Goal: Communication & Community: Answer question/provide support

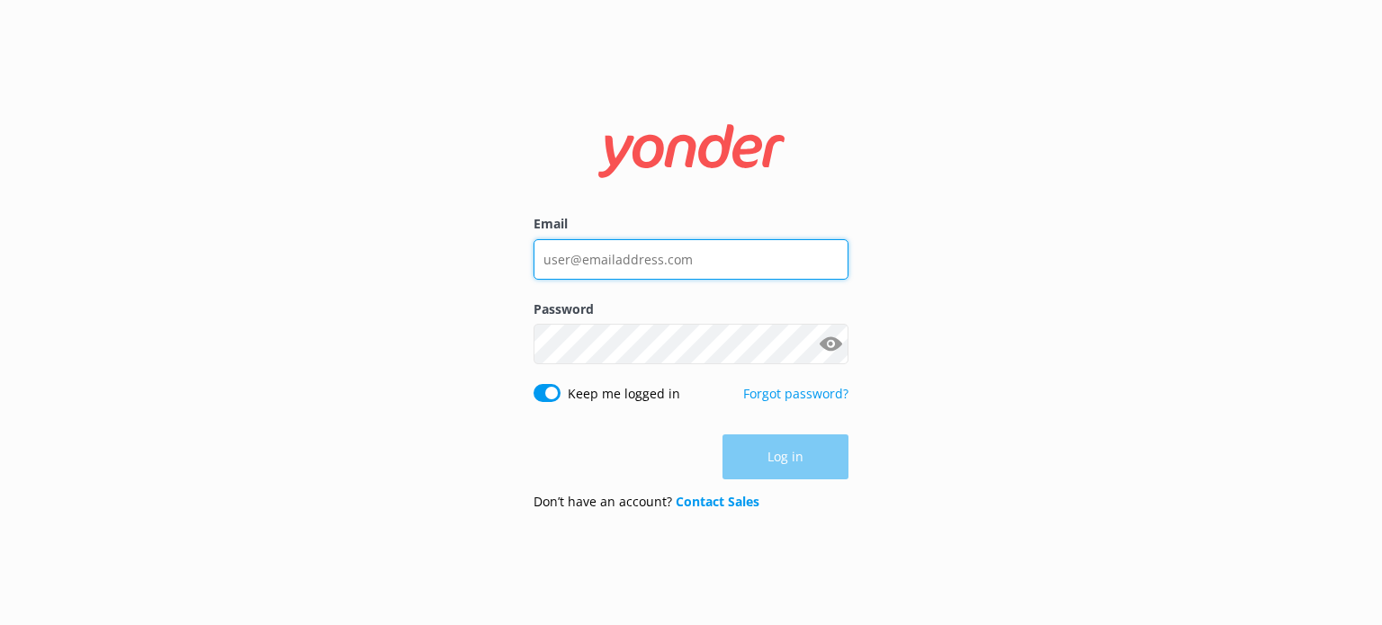
type input "[EMAIL_ADDRESS][DOMAIN_NAME]"
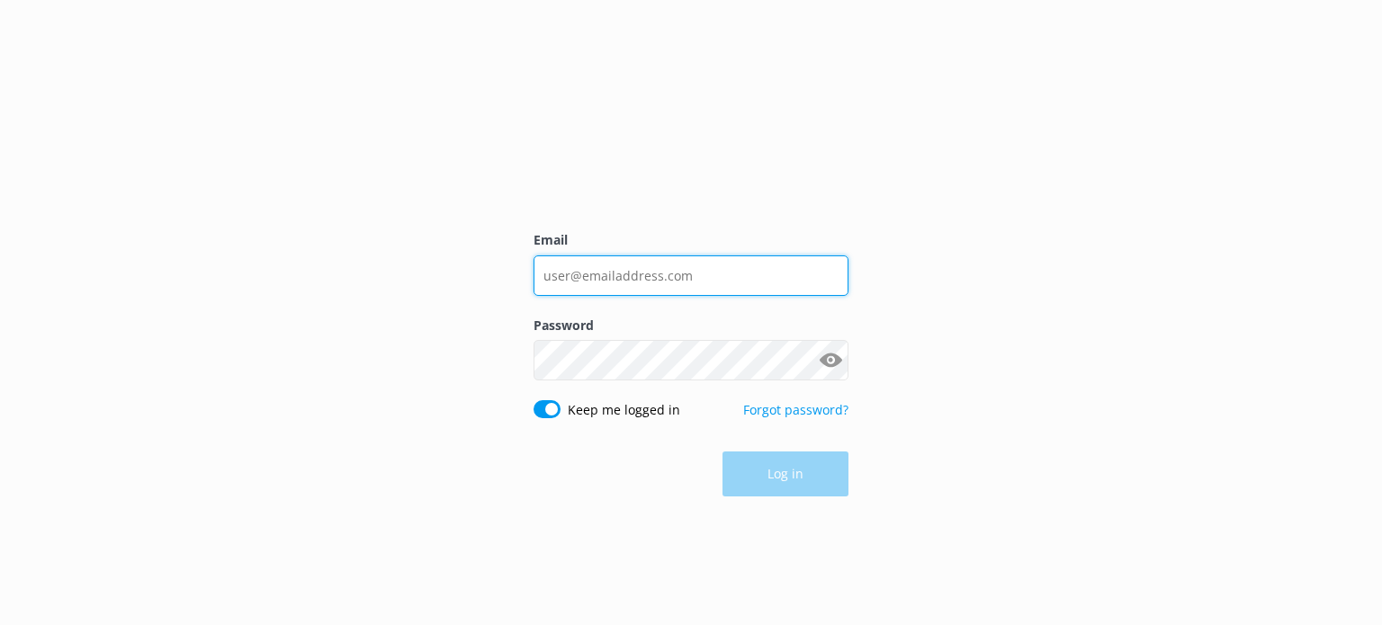
type input "[EMAIL_ADDRESS][DOMAIN_NAME]"
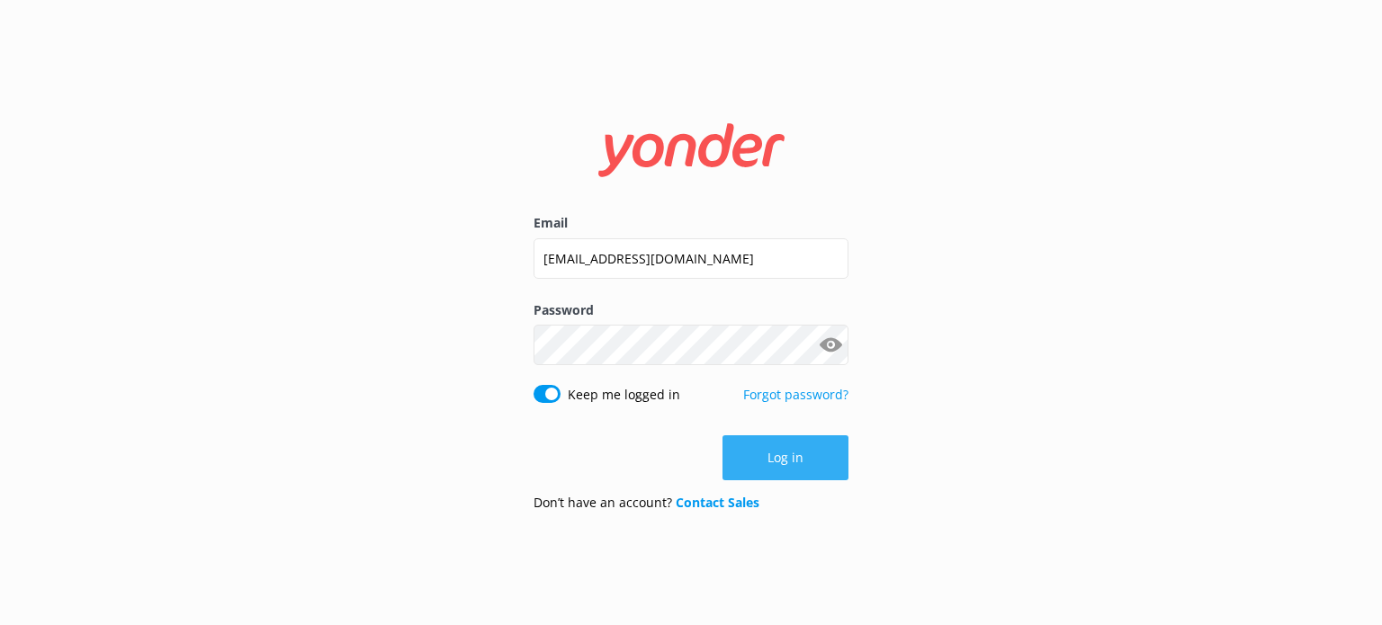
click at [768, 463] on button "Log in" at bounding box center [786, 458] width 126 height 45
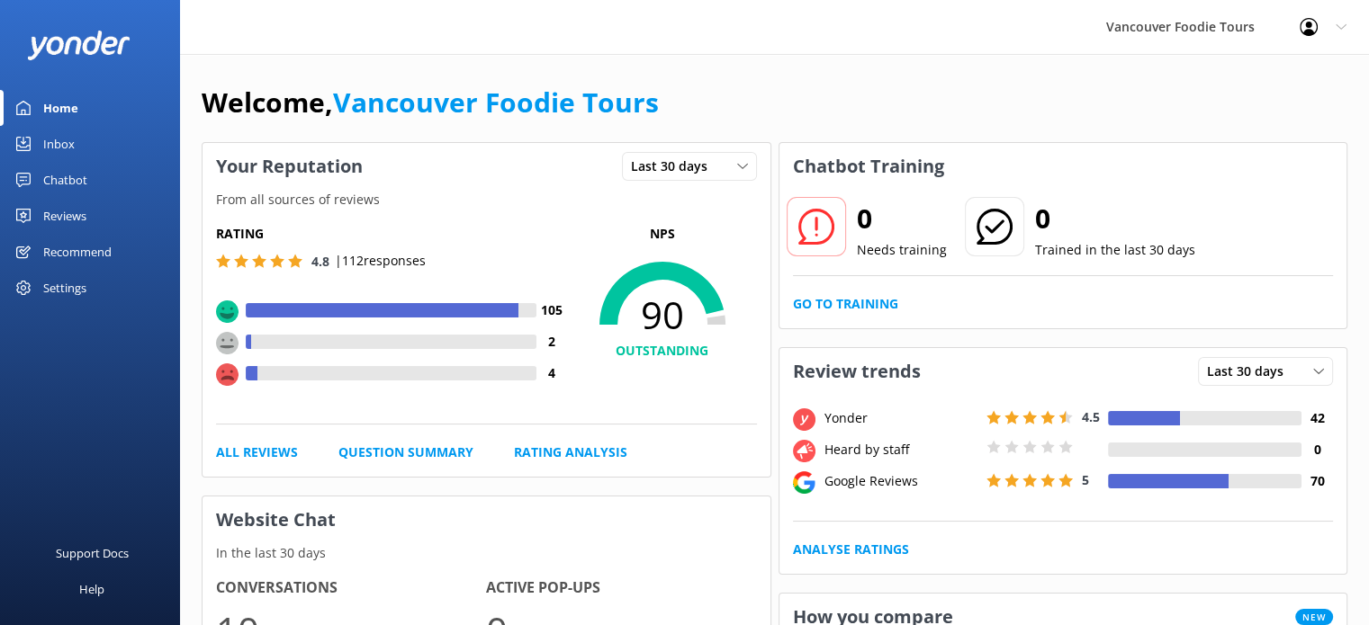
click at [49, 139] on div "Inbox" at bounding box center [58, 144] width 31 height 36
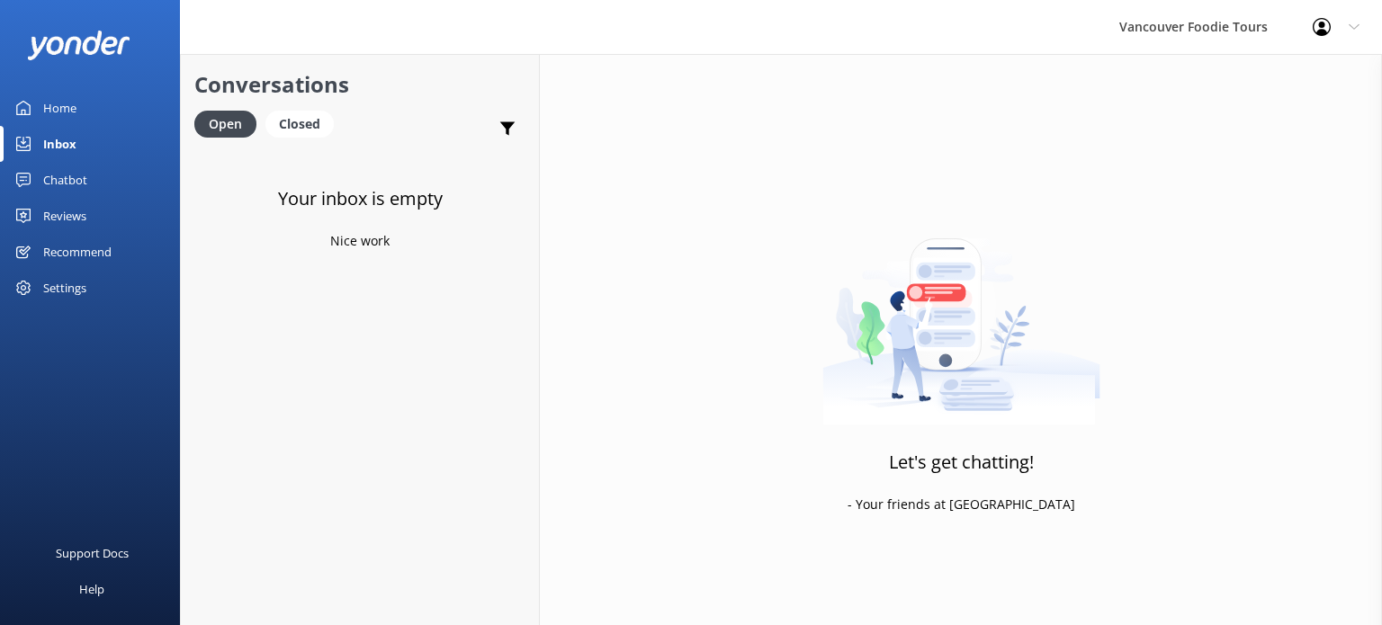
click at [73, 208] on div "Reviews" at bounding box center [64, 216] width 43 height 36
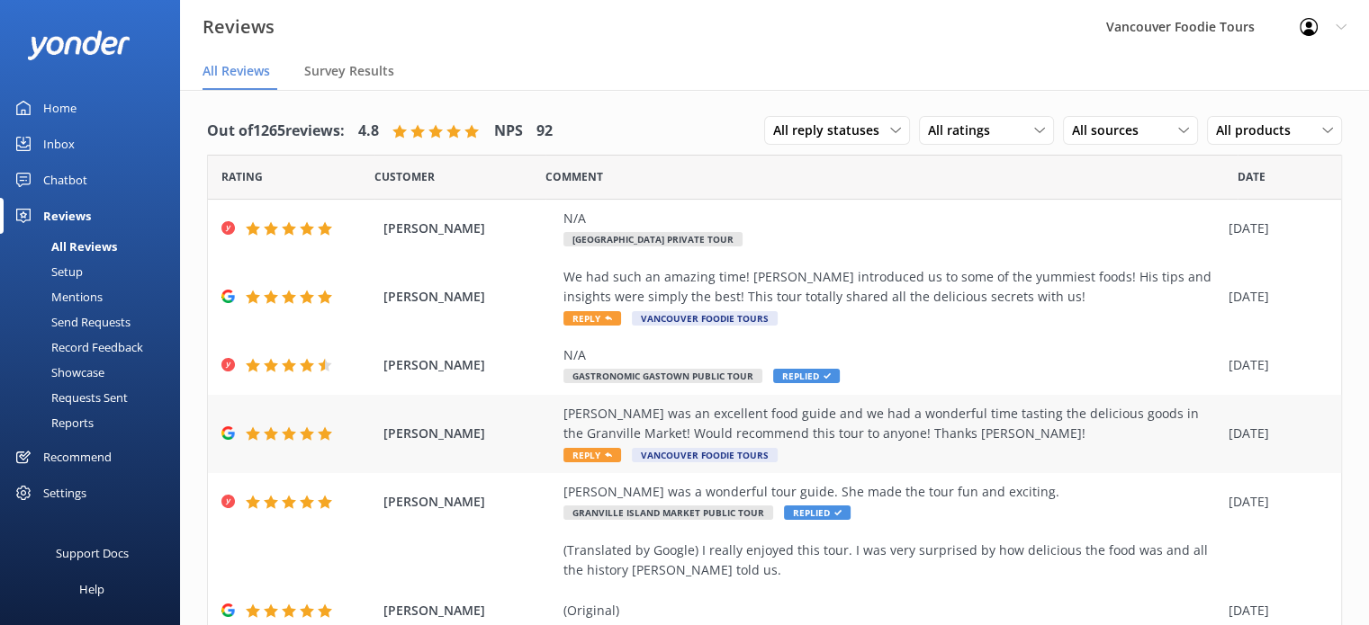
click at [921, 445] on div "[PERSON_NAME] was an excellent food guide and we had a wonderful time tasting t…" at bounding box center [891, 434] width 656 height 60
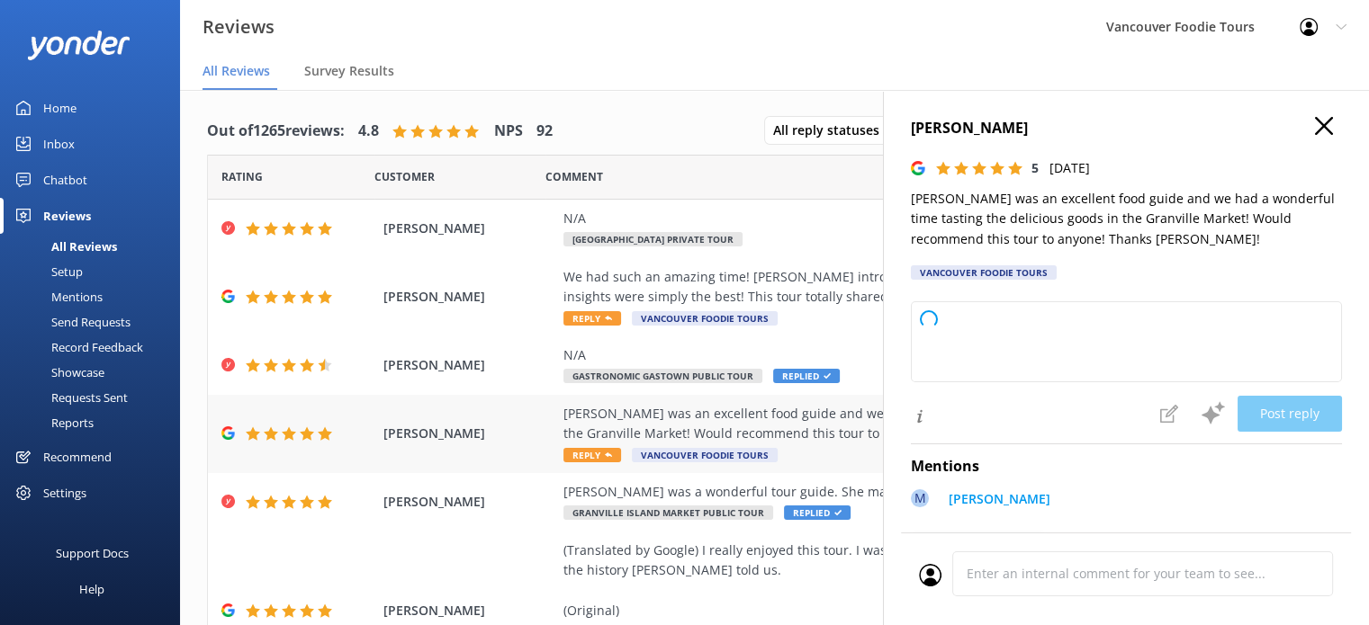
type textarea "Thank you so much for your wonderful review! We're delighted to hear you enjoye…"
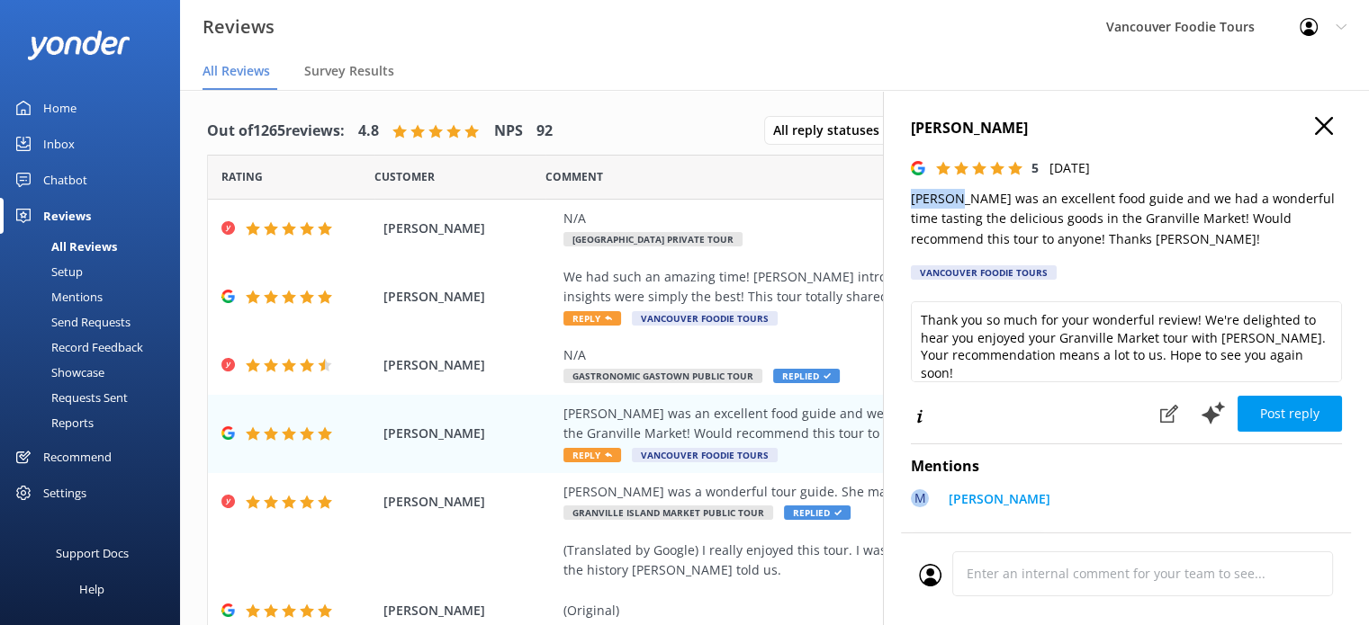
drag, startPoint x: 929, startPoint y: 199, endPoint x: 957, endPoint y: 196, distance: 28.0
click at [957, 196] on div "[PERSON_NAME] 5 [DATE] [PERSON_NAME] was an excellent food guide and we had a w…" at bounding box center [1126, 402] width 486 height 625
click at [828, 270] on div "We had such an amazing time! [PERSON_NAME] introduced us to some of the yummies…" at bounding box center [891, 287] width 656 height 40
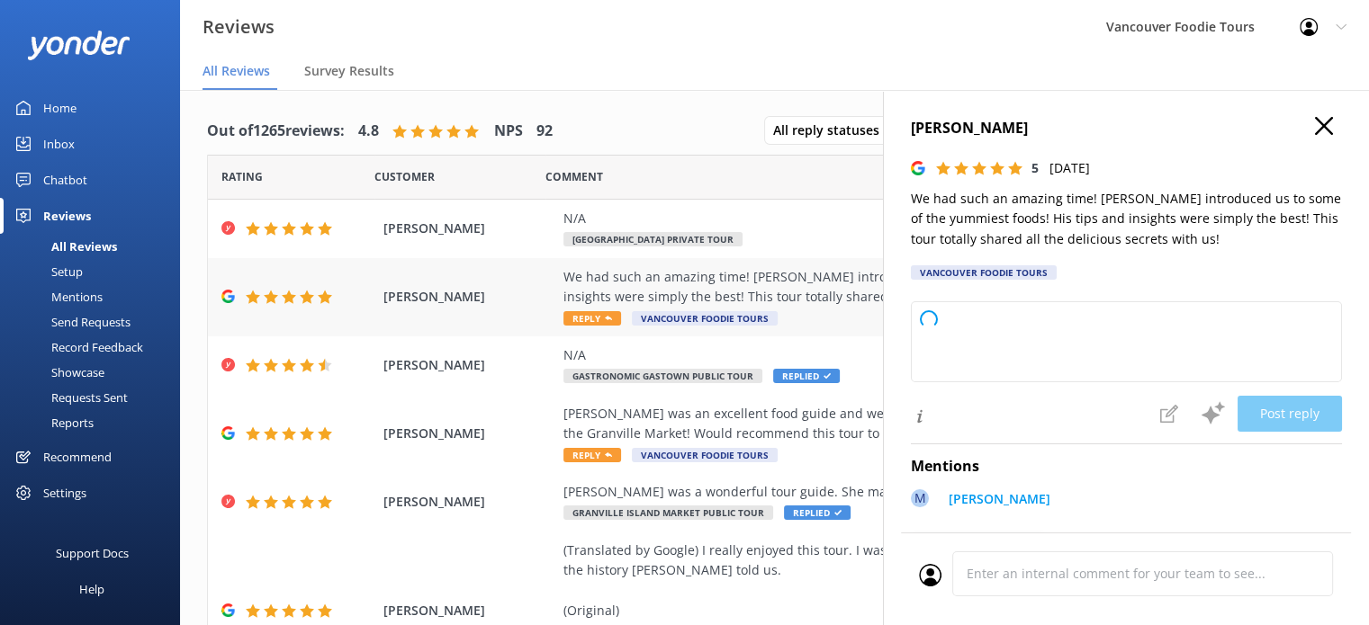
type textarea "Thank you so much for your wonderful review! We're thrilled to hear you had an …"
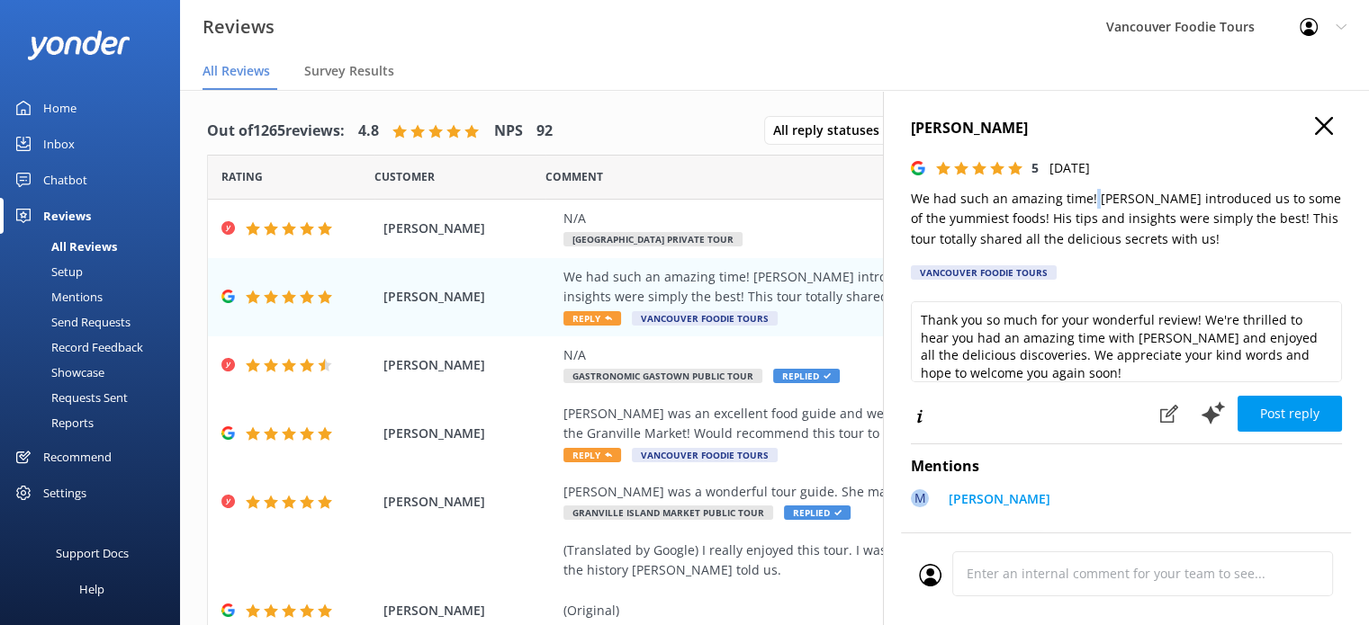
click at [1094, 196] on p "We had such an amazing time! [PERSON_NAME] introduced us to some of the yummies…" at bounding box center [1126, 219] width 431 height 60
click at [1114, 204] on p "We had such an amazing time! [PERSON_NAME] introduced us to some of the yummies…" at bounding box center [1126, 219] width 431 height 60
drag, startPoint x: 1094, startPoint y: 198, endPoint x: 1138, endPoint y: 198, distance: 44.1
click at [1138, 198] on p "We had such an amazing time! [PERSON_NAME] introduced us to some of the yummies…" at bounding box center [1126, 219] width 431 height 60
click at [1315, 130] on icon "button" at bounding box center [1324, 126] width 18 height 18
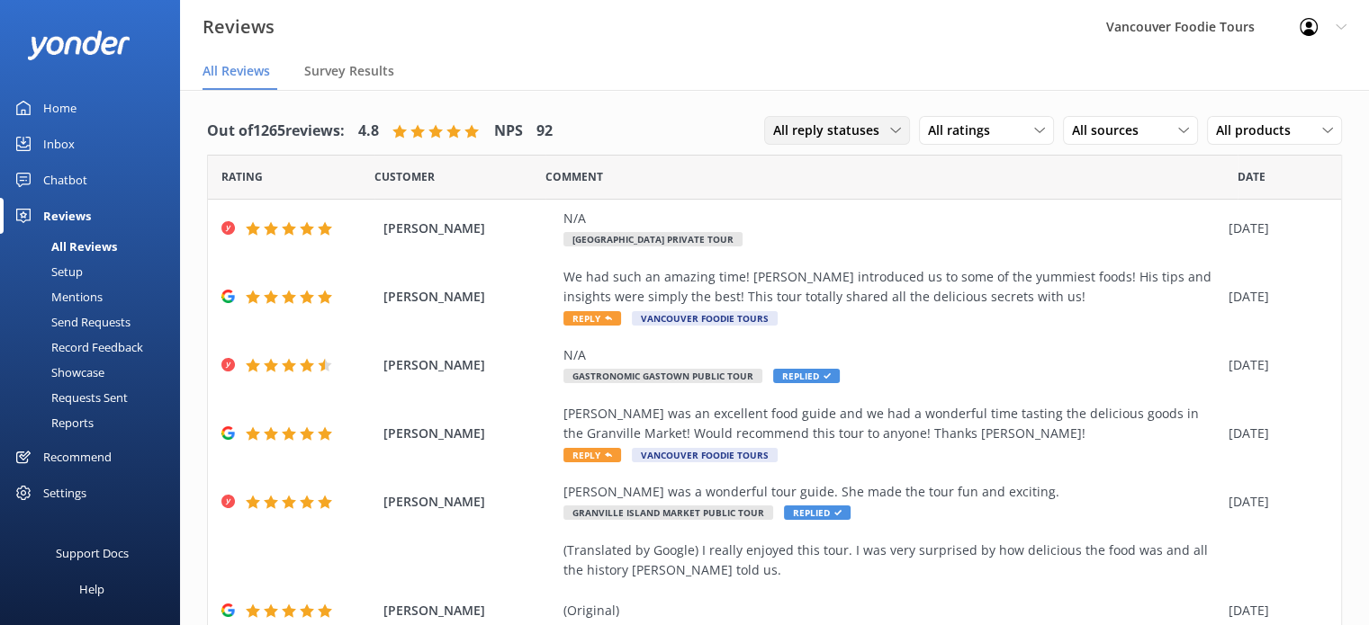
click at [857, 134] on span "All reply statuses" at bounding box center [831, 131] width 117 height 20
click at [854, 197] on link "Needs a reply" at bounding box center [845, 204] width 160 height 36
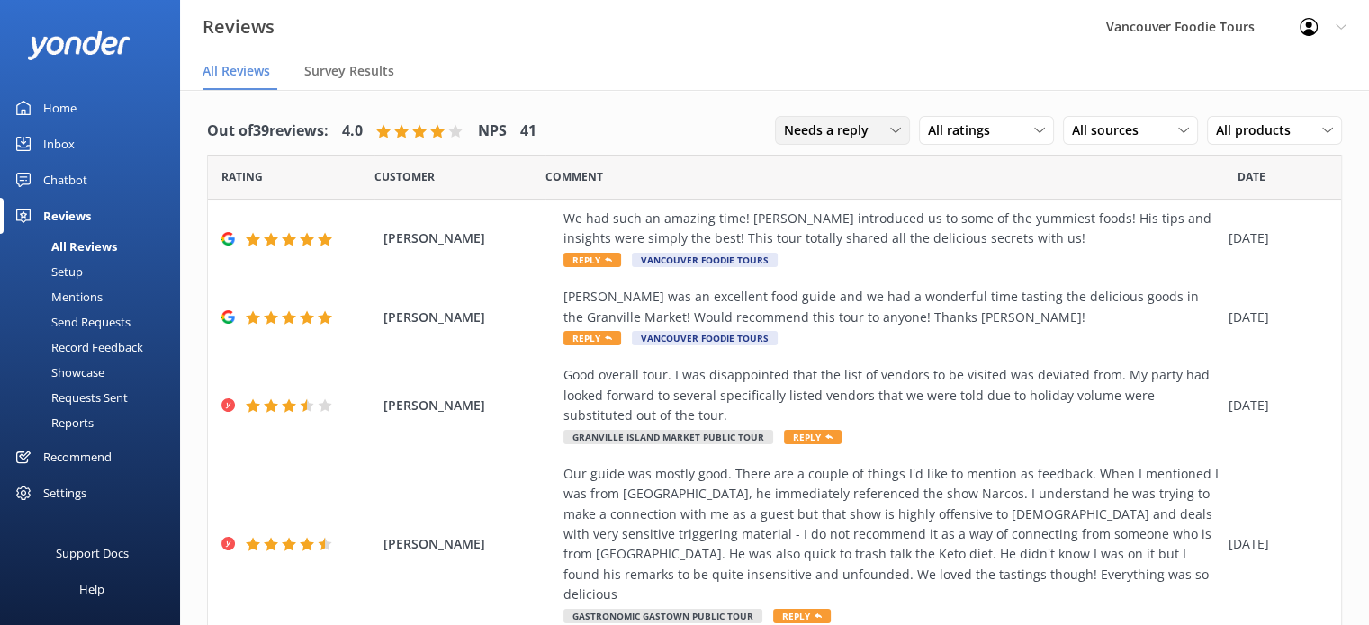
click at [849, 129] on span "Needs a reply" at bounding box center [831, 131] width 95 height 20
click at [853, 164] on div "All reply statuses" at bounding box center [829, 167] width 88 height 18
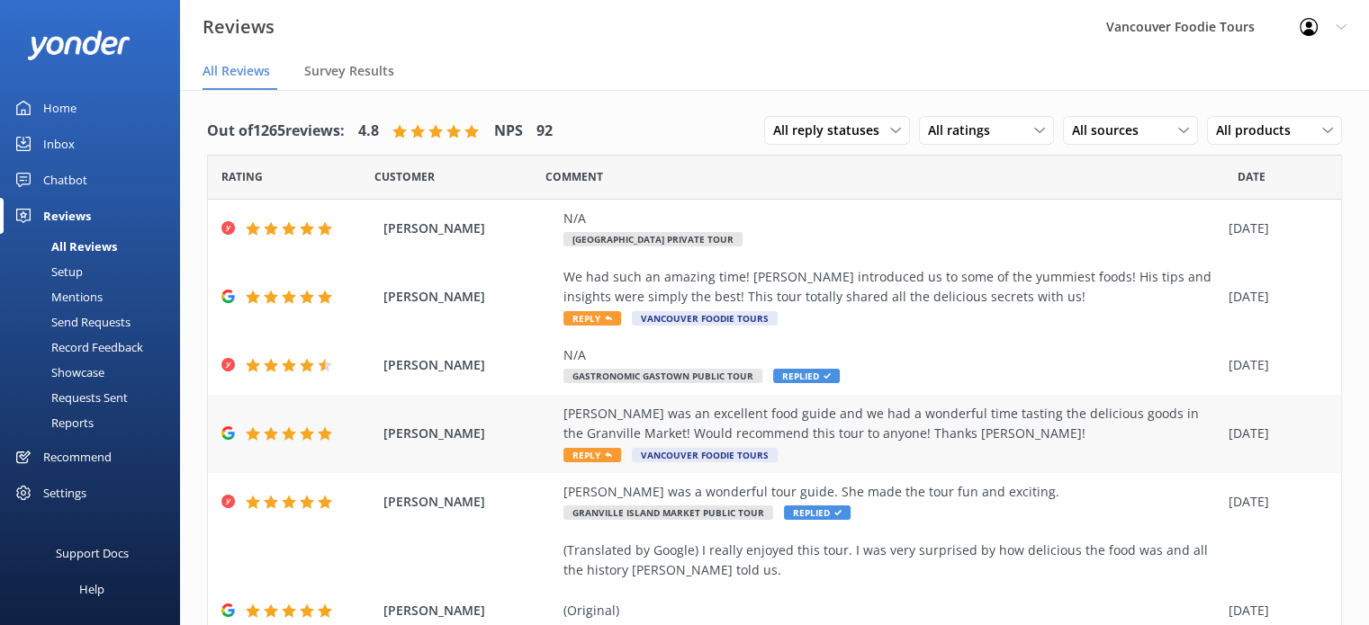
click at [890, 413] on div "[PERSON_NAME] was an excellent food guide and we had a wonderful time tasting t…" at bounding box center [891, 424] width 656 height 40
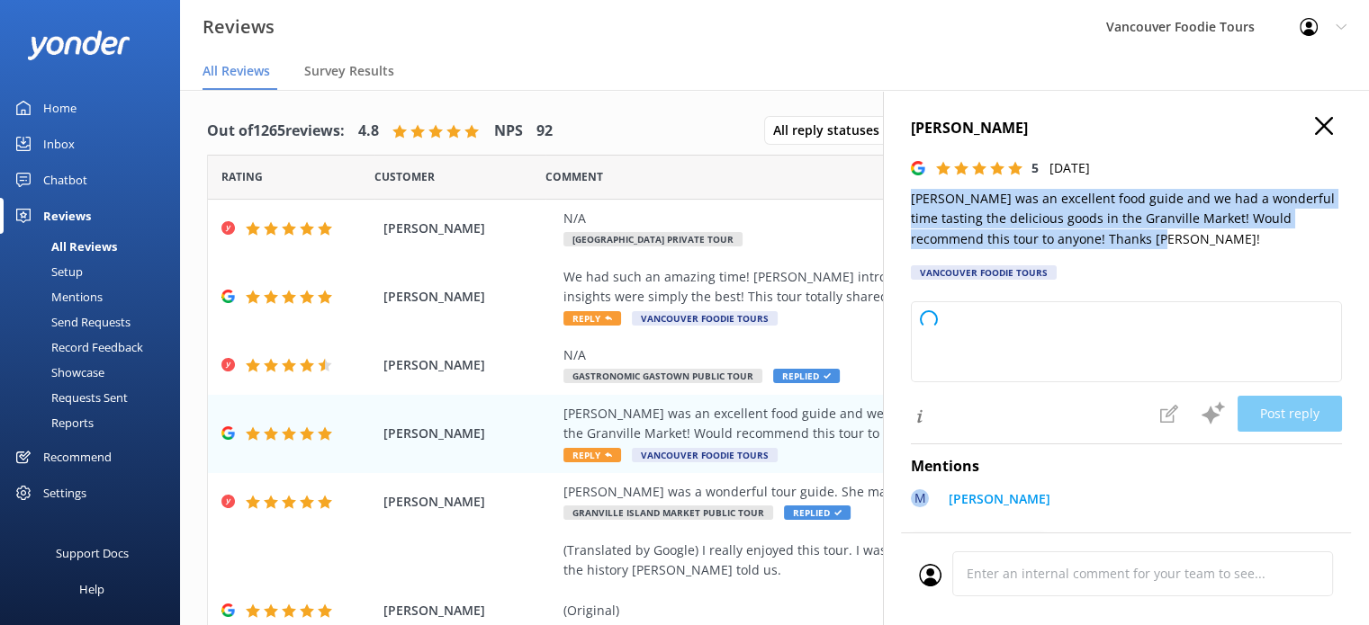
type textarea "Thank you so much for your wonderful review! We're thrilled to hear you enjoyed…"
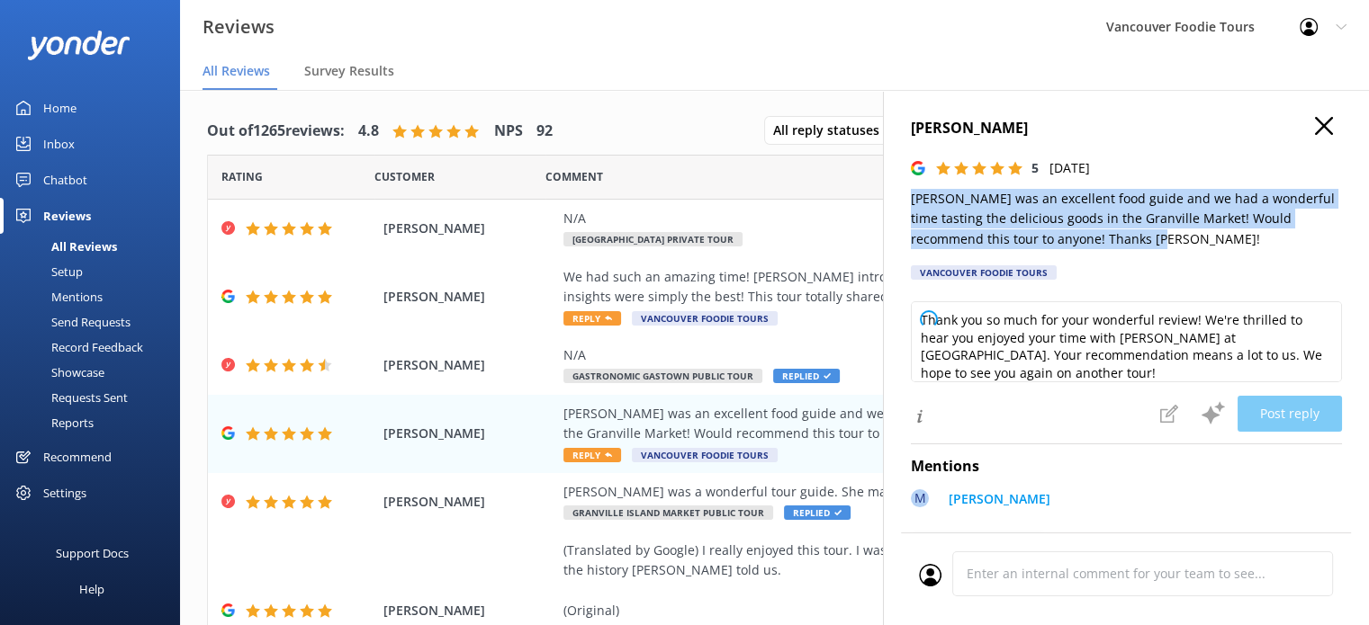
drag, startPoint x: 907, startPoint y: 197, endPoint x: 1191, endPoint y: 240, distance: 286.7
click at [1191, 240] on div "[PERSON_NAME] 5 [DATE] [PERSON_NAME] was an excellent food guide and we had a w…" at bounding box center [1126, 402] width 486 height 625
copy p "[PERSON_NAME] was an excellent food guide and we had a wonderful time tasting t…"
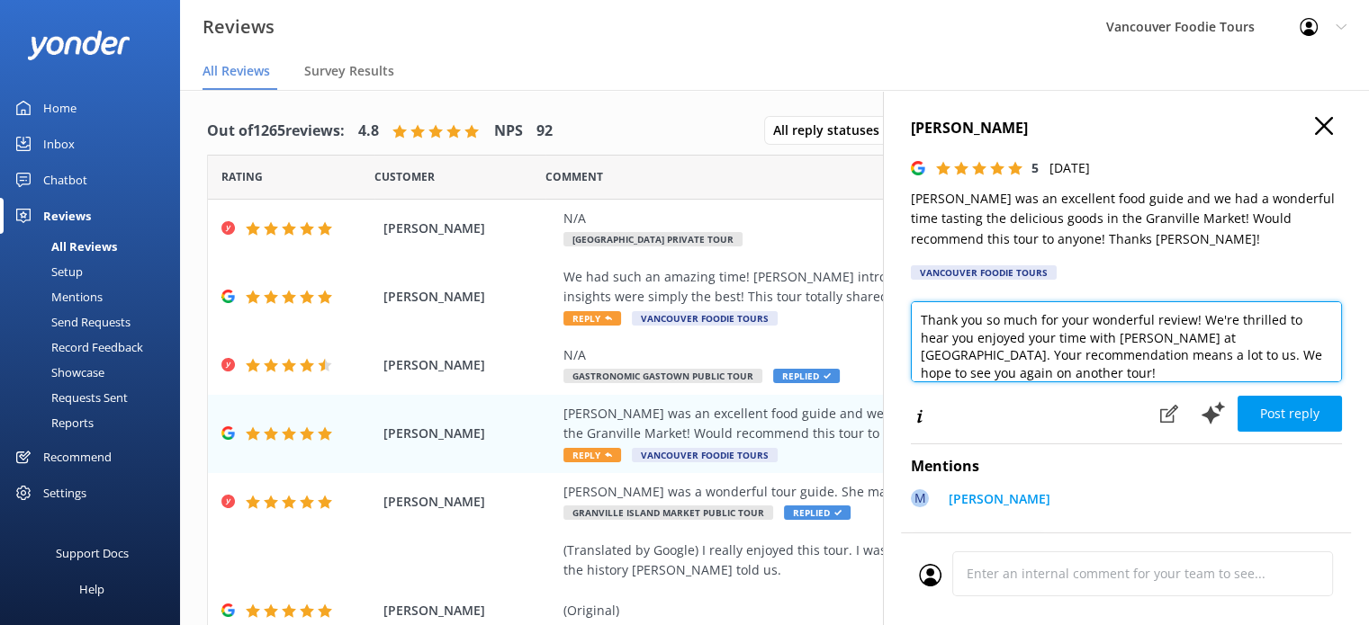
click at [1022, 318] on textarea "Thank you so much for your wonderful review! We're thrilled to hear you enjoyed…" at bounding box center [1126, 341] width 431 height 81
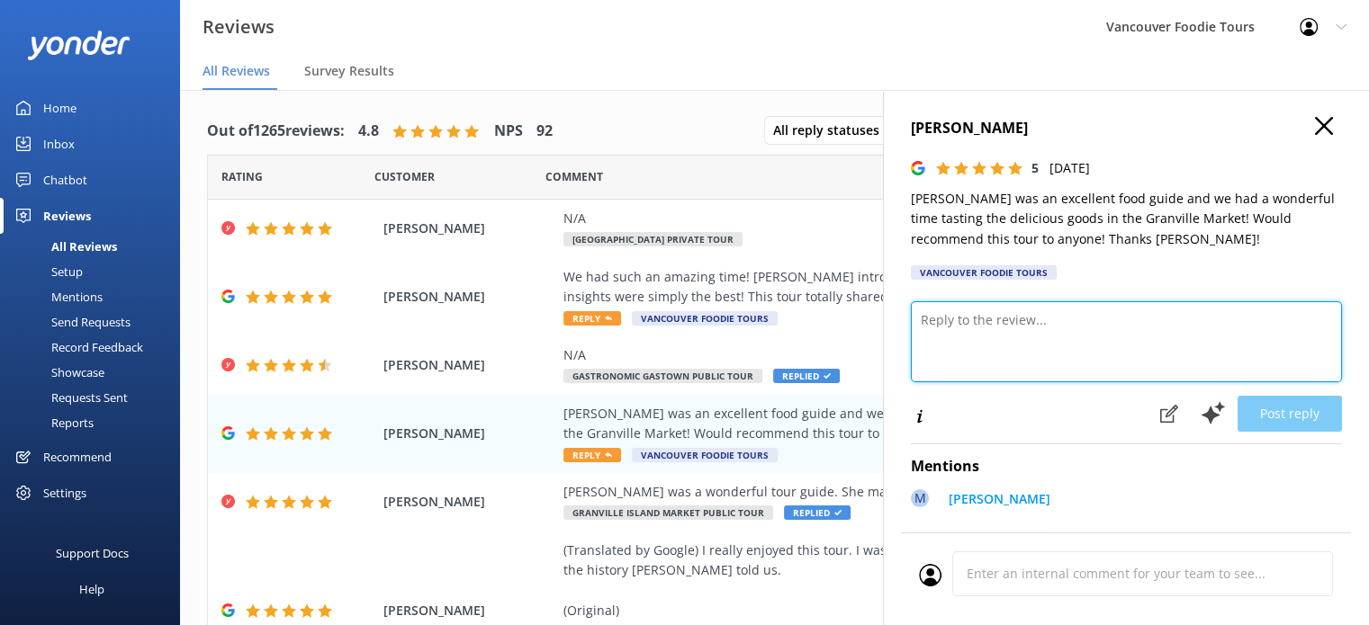
paste textarea "Hi [PERSON_NAME], Thank you so much for your wonderful review! We’re delighted …"
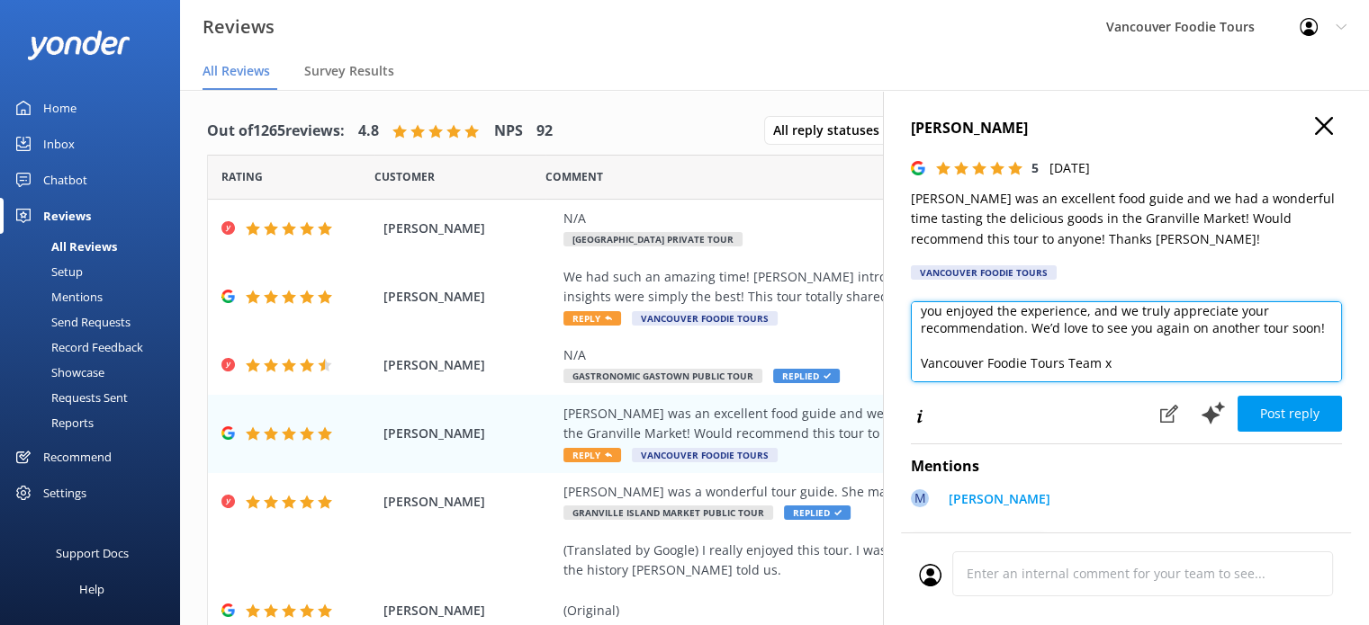
scroll to position [9, 0]
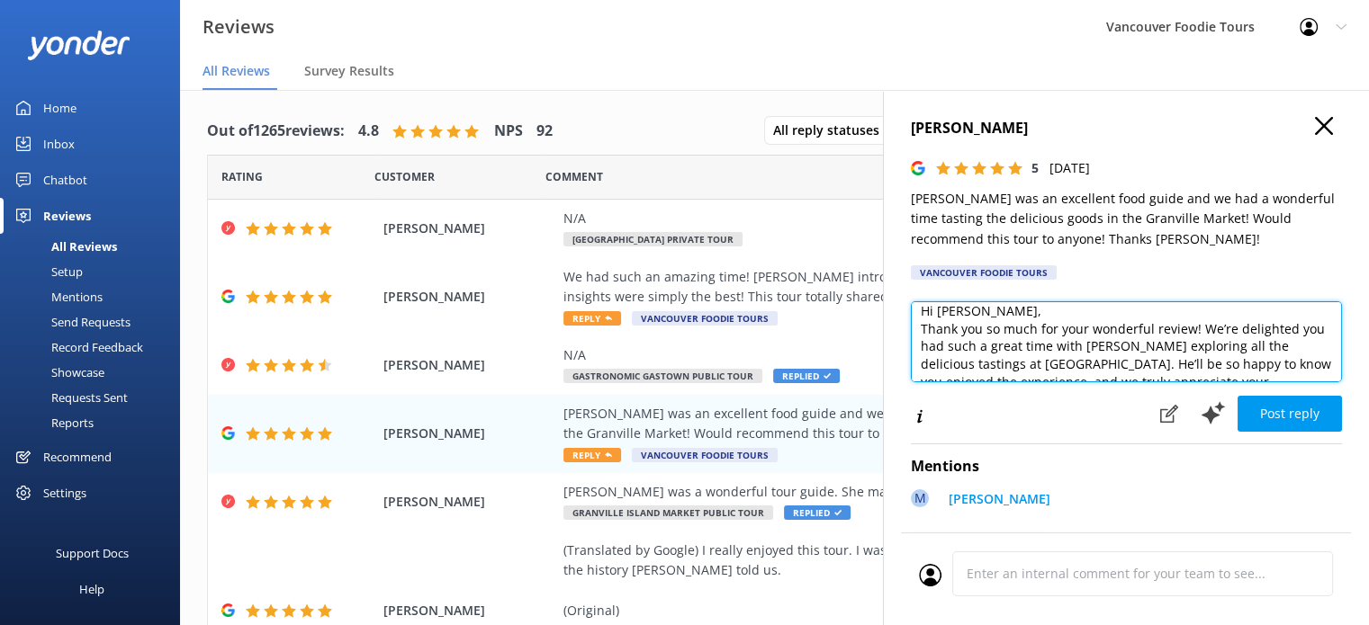
click at [1022, 318] on textarea "Hi [PERSON_NAME], Thank you so much for your wonderful review! We’re delighted …" at bounding box center [1126, 341] width 431 height 81
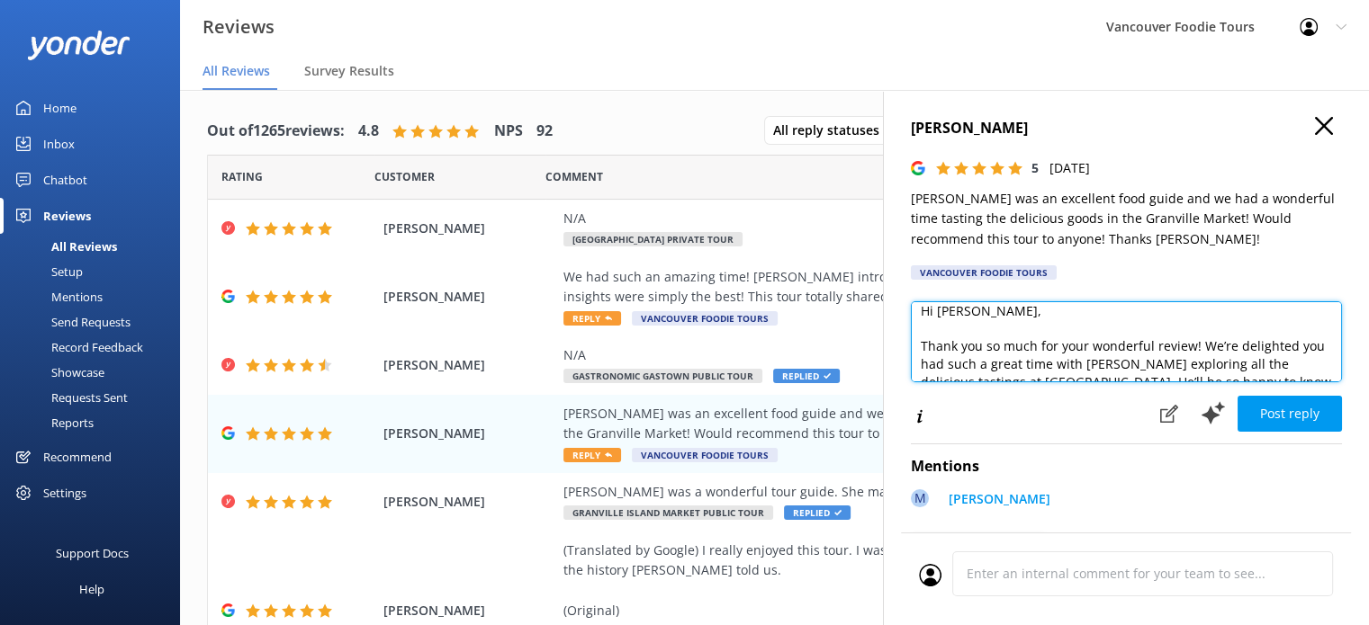
scroll to position [45, 0]
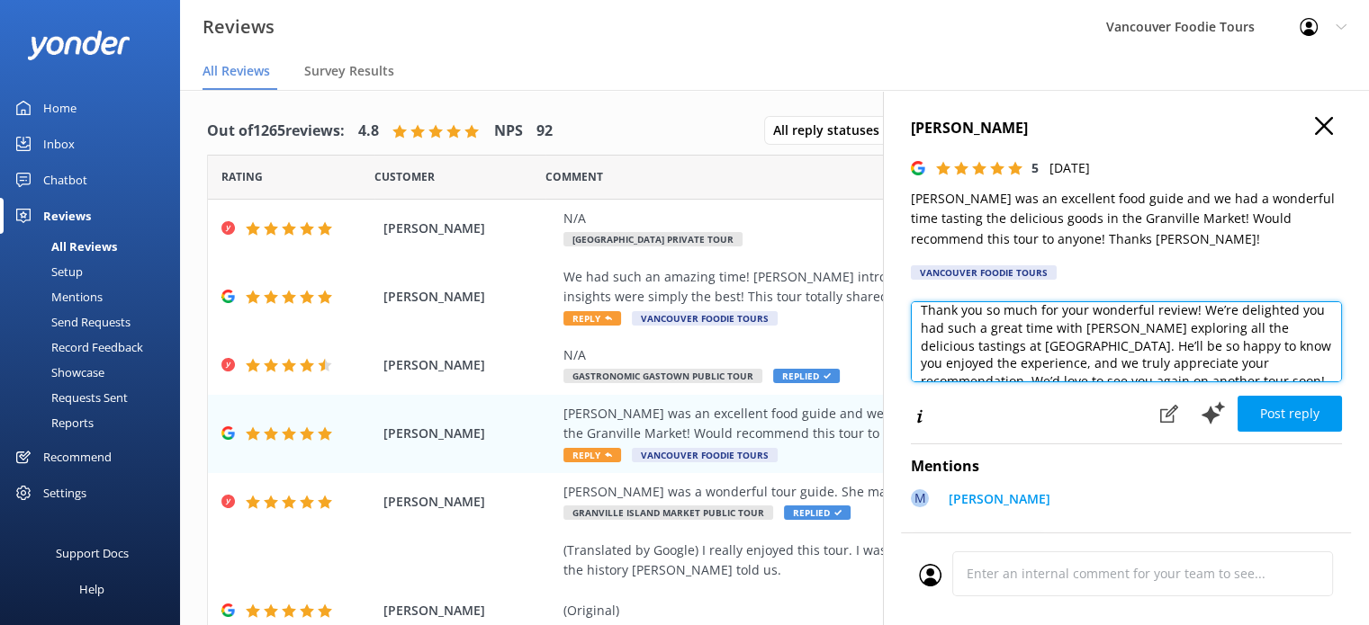
click at [1076, 344] on textarea "Hi [PERSON_NAME], Thank you so much for your wonderful review! We’re delighted …" at bounding box center [1126, 341] width 431 height 81
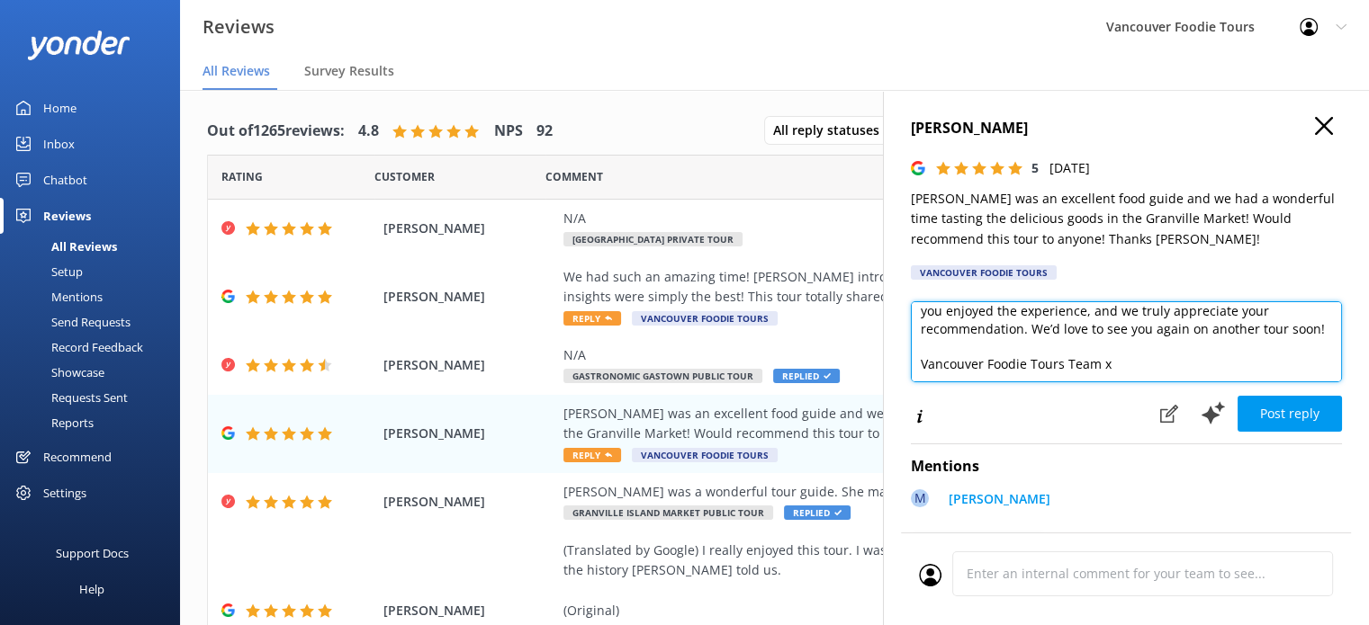
scroll to position [114, 0]
type textarea "Hi [PERSON_NAME], Thank you so much for your wonderful review! We’re delighted …"
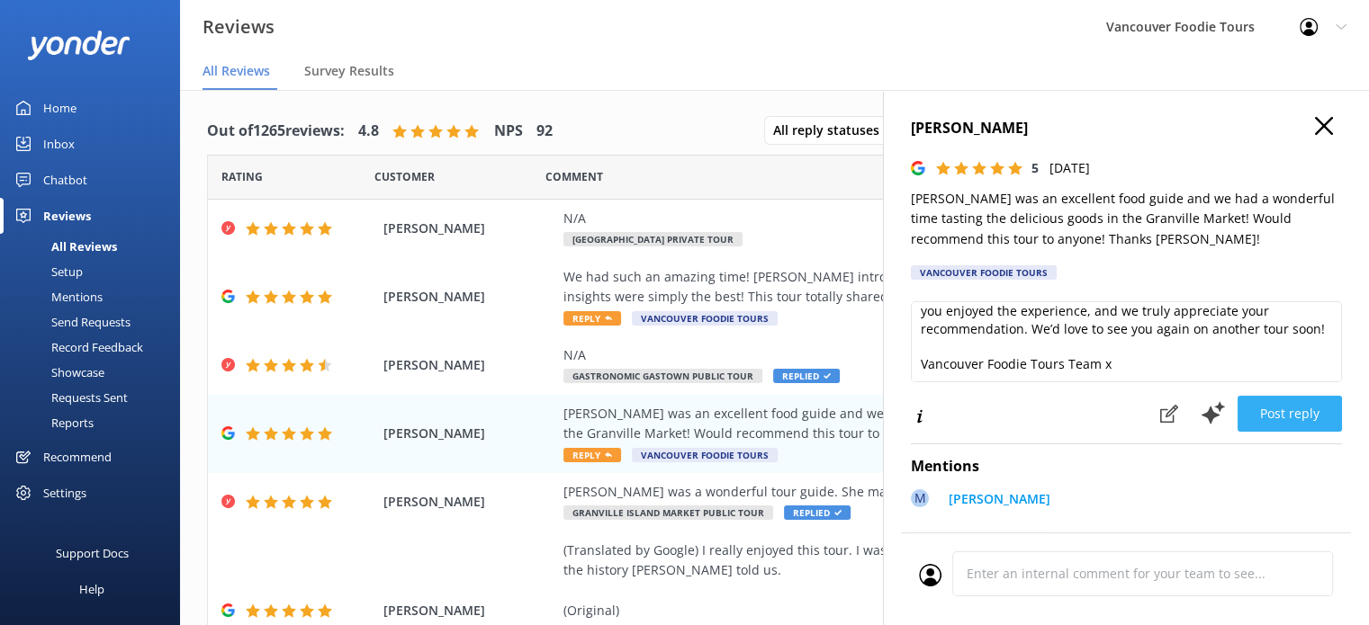
click at [1265, 398] on button "Post reply" at bounding box center [1289, 414] width 104 height 36
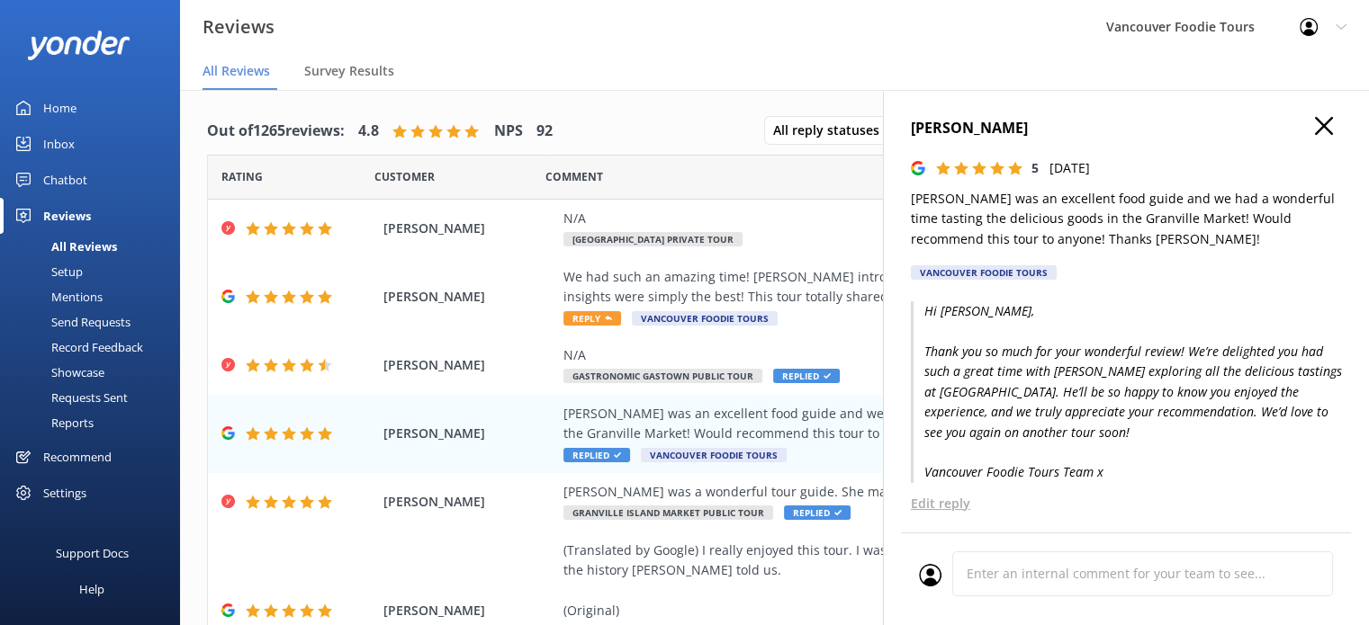
click at [1315, 128] on icon "button" at bounding box center [1324, 126] width 18 height 18
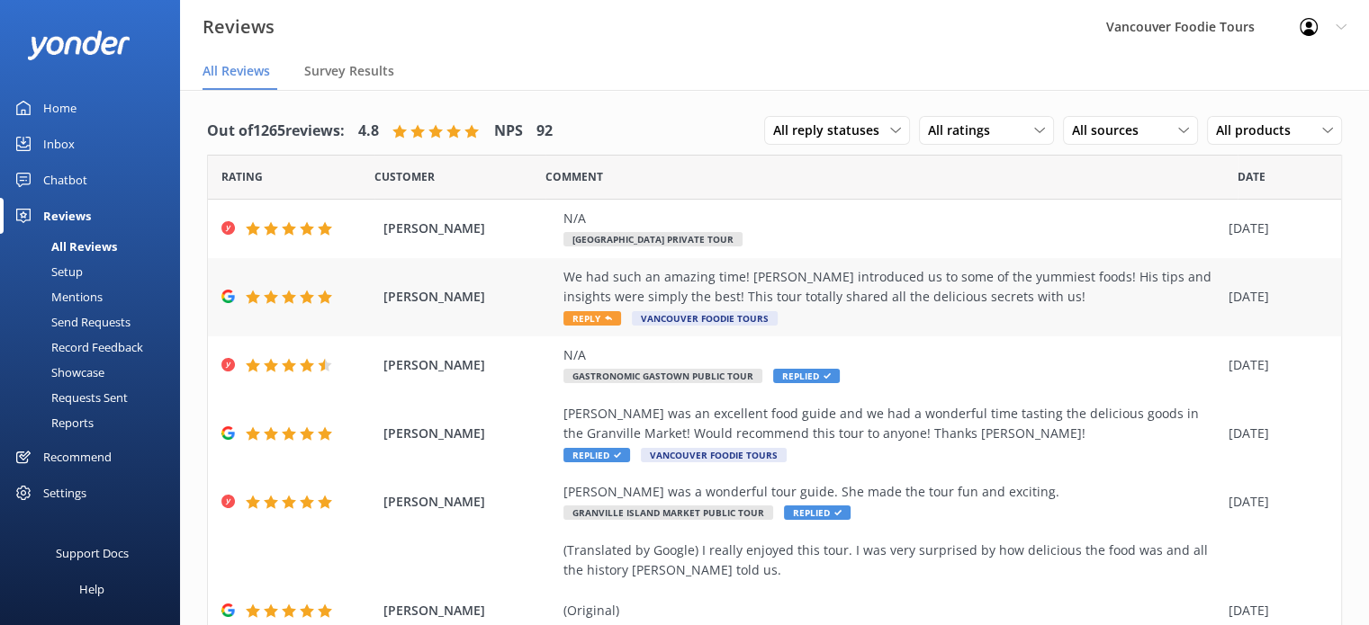
click at [883, 289] on div "We had such an amazing time! [PERSON_NAME] introduced us to some of the yummies…" at bounding box center [891, 287] width 656 height 40
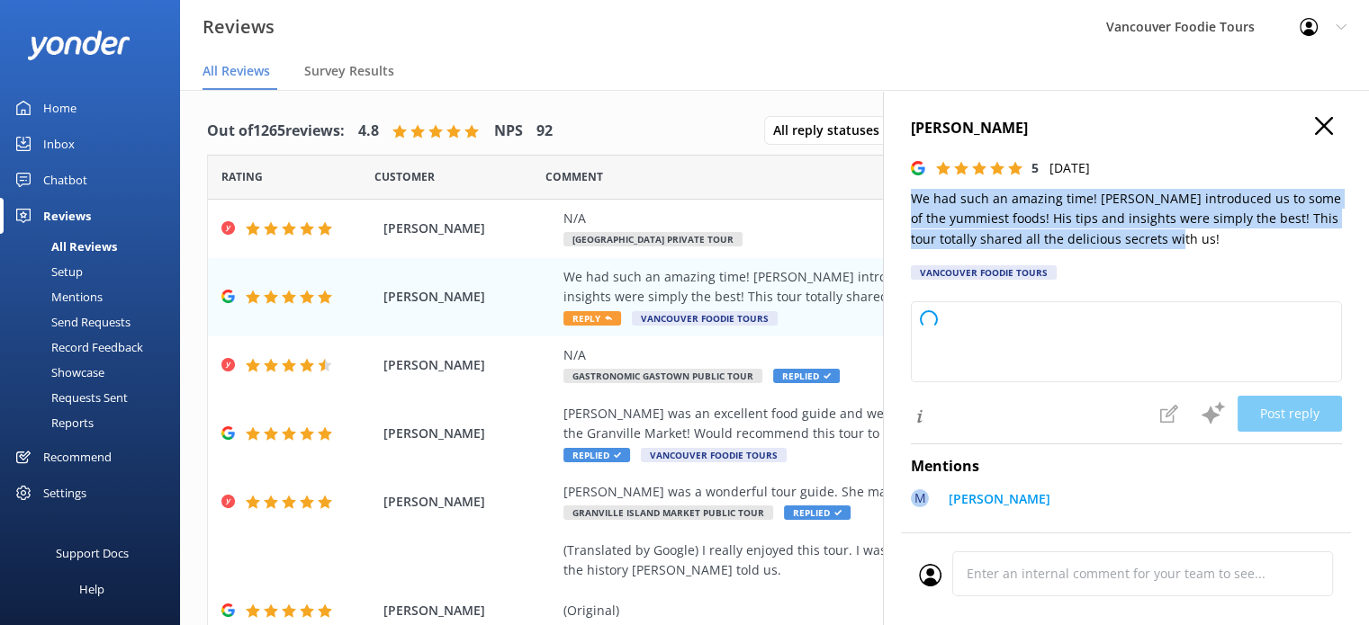
type textarea "Thank you so much for your wonderful review! We're thrilled to hear you had an …"
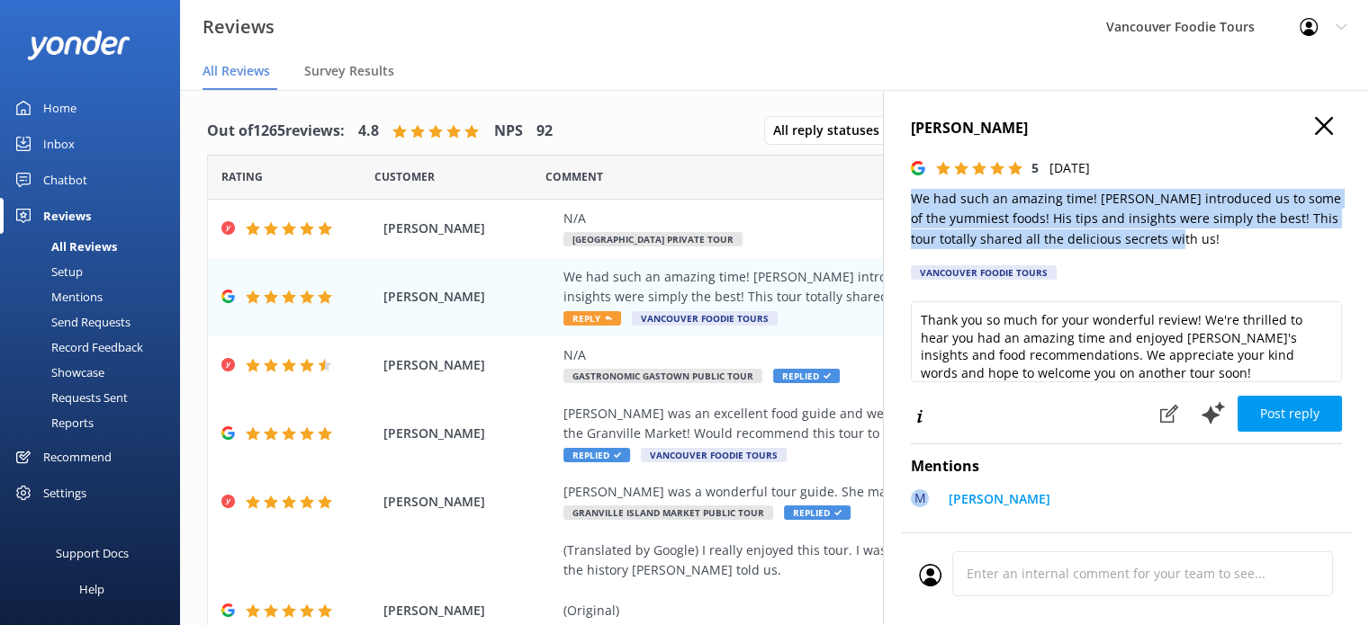
drag, startPoint x: 903, startPoint y: 193, endPoint x: 1206, endPoint y: 241, distance: 306.2
click at [1206, 241] on div "[PERSON_NAME] 5 [DATE] We had such an amazing time! [PERSON_NAME] introduced us…" at bounding box center [1126, 402] width 486 height 625
copy p "We had such an amazing time! [PERSON_NAME] introduced us to some of the yummies…"
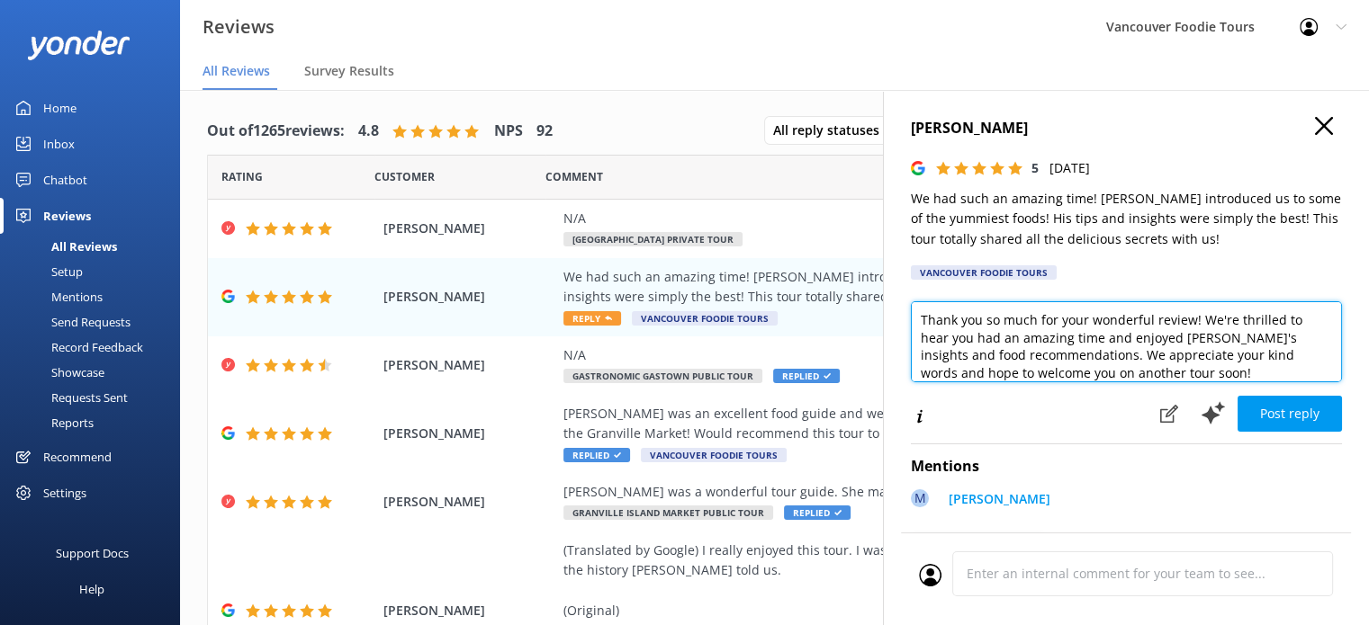
click at [1053, 379] on textarea "Thank you so much for your wonderful review! We're thrilled to hear you had an …" at bounding box center [1126, 341] width 431 height 81
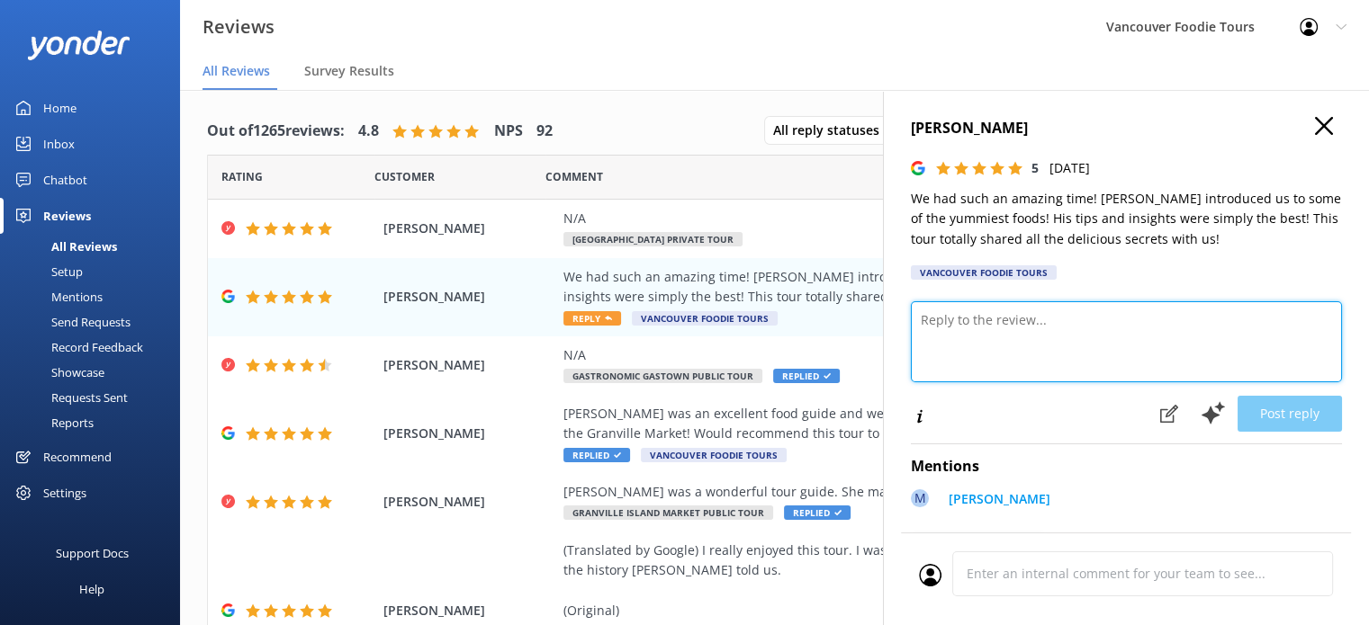
paste textarea "Hi [PERSON_NAME], Thank you so much for your amazing review! We’re thrilled you…"
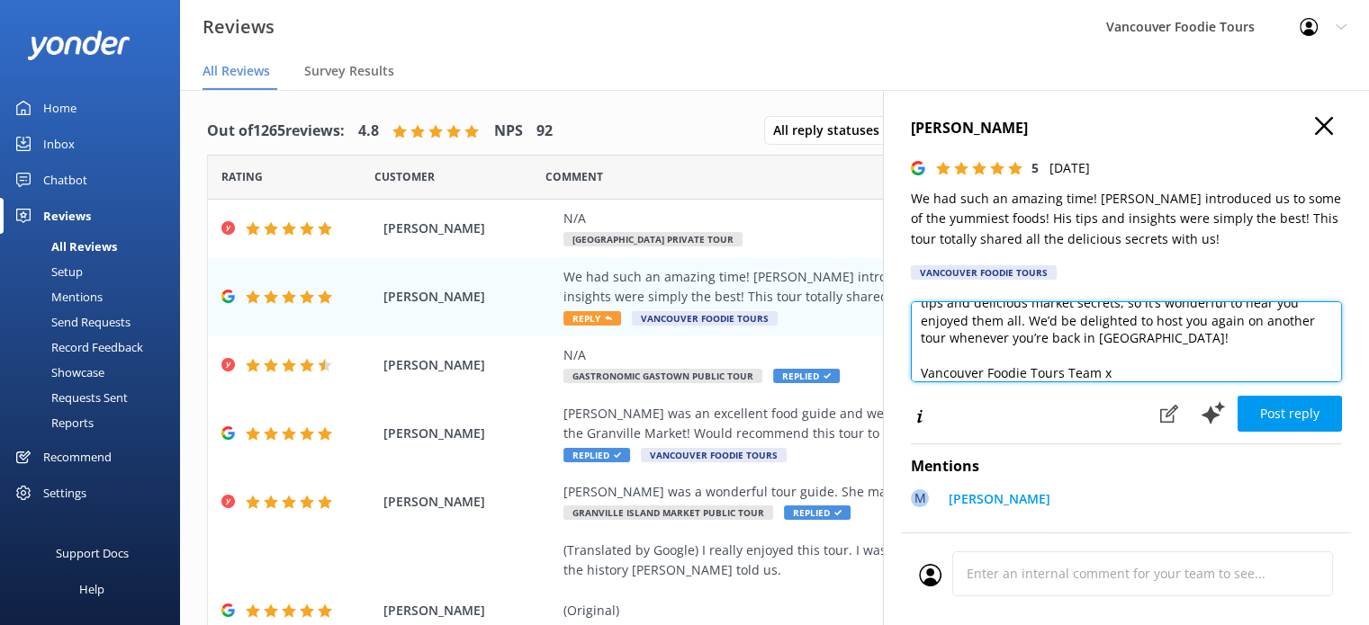
scroll to position [9, 0]
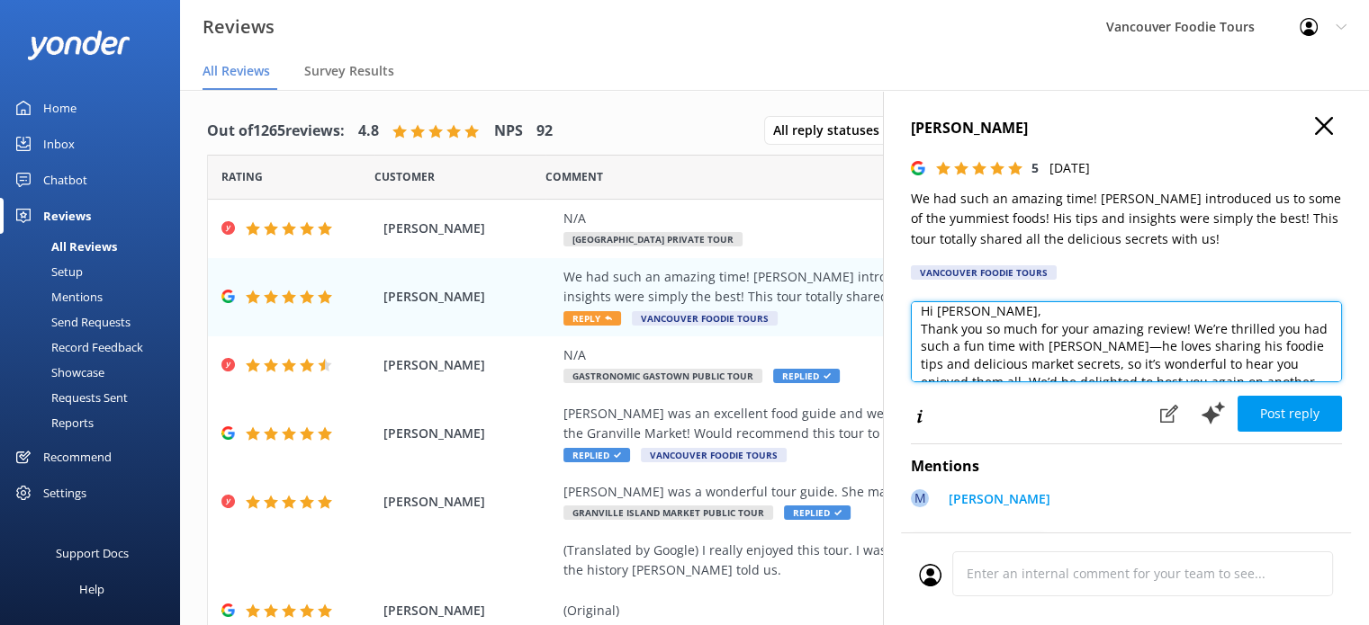
click at [1047, 323] on textarea "Hi [PERSON_NAME], Thank you so much for your amazing review! We’re thrilled you…" at bounding box center [1126, 341] width 431 height 81
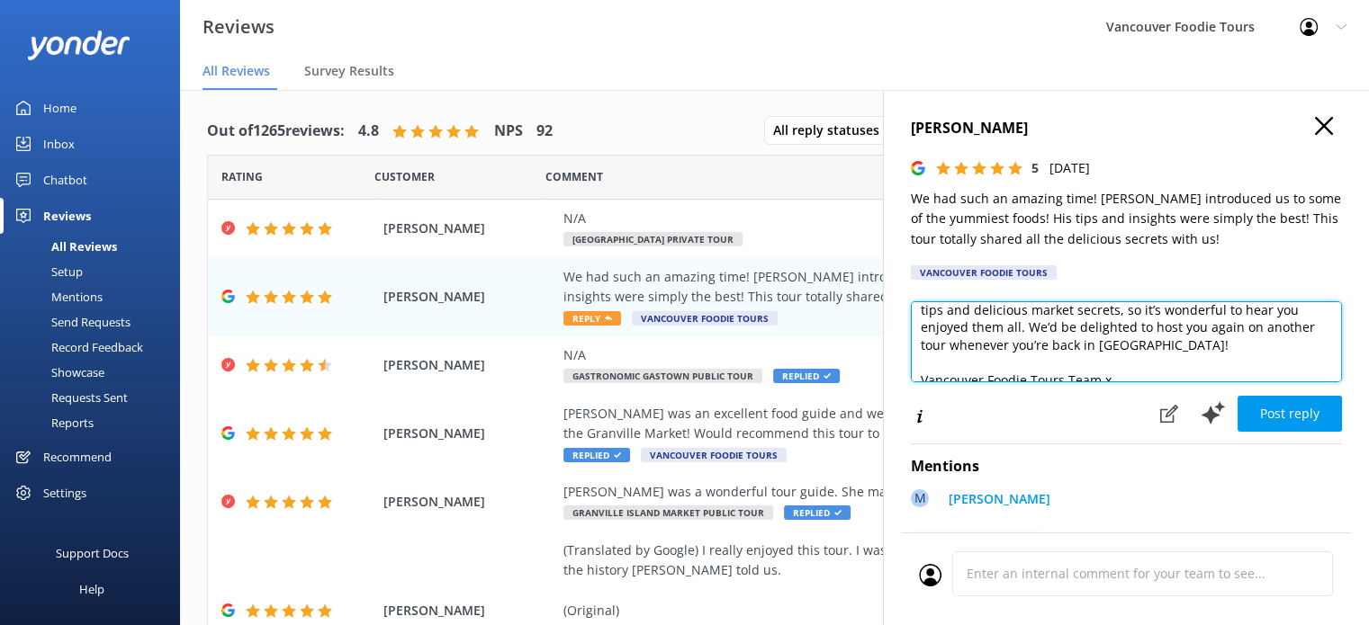
scroll to position [97, 0]
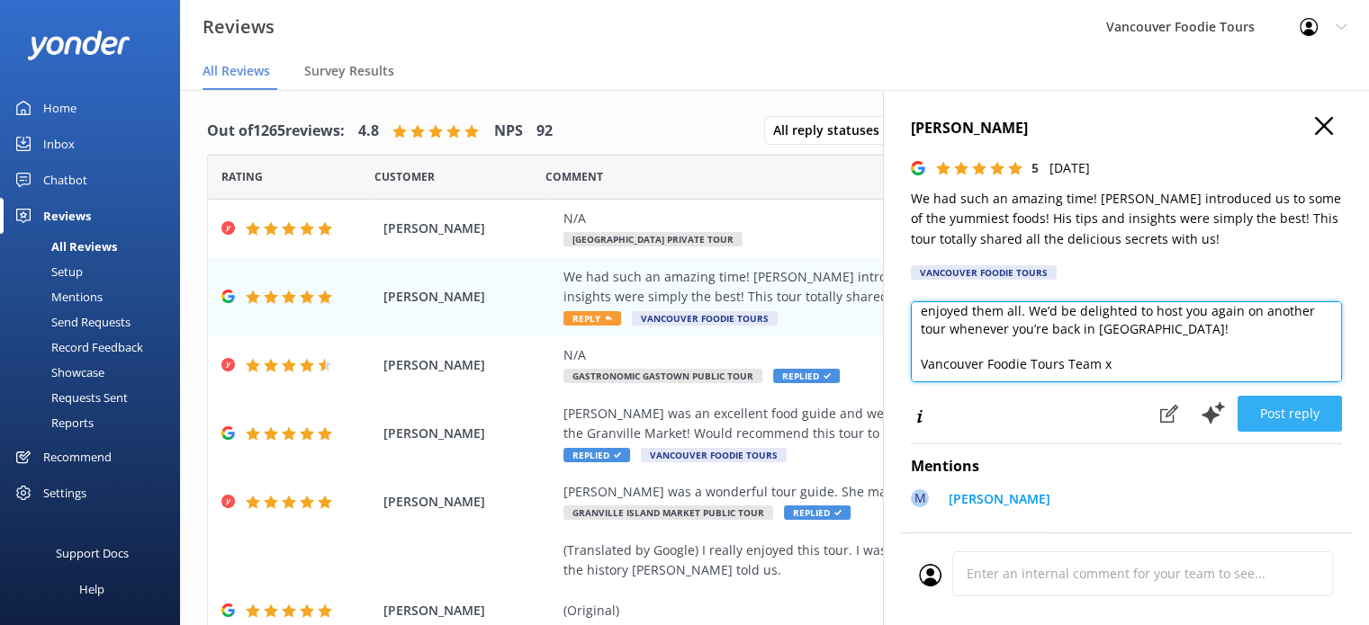
type textarea "Hi [PERSON_NAME], Thank you so much for your amazing review! We’re thrilled you…"
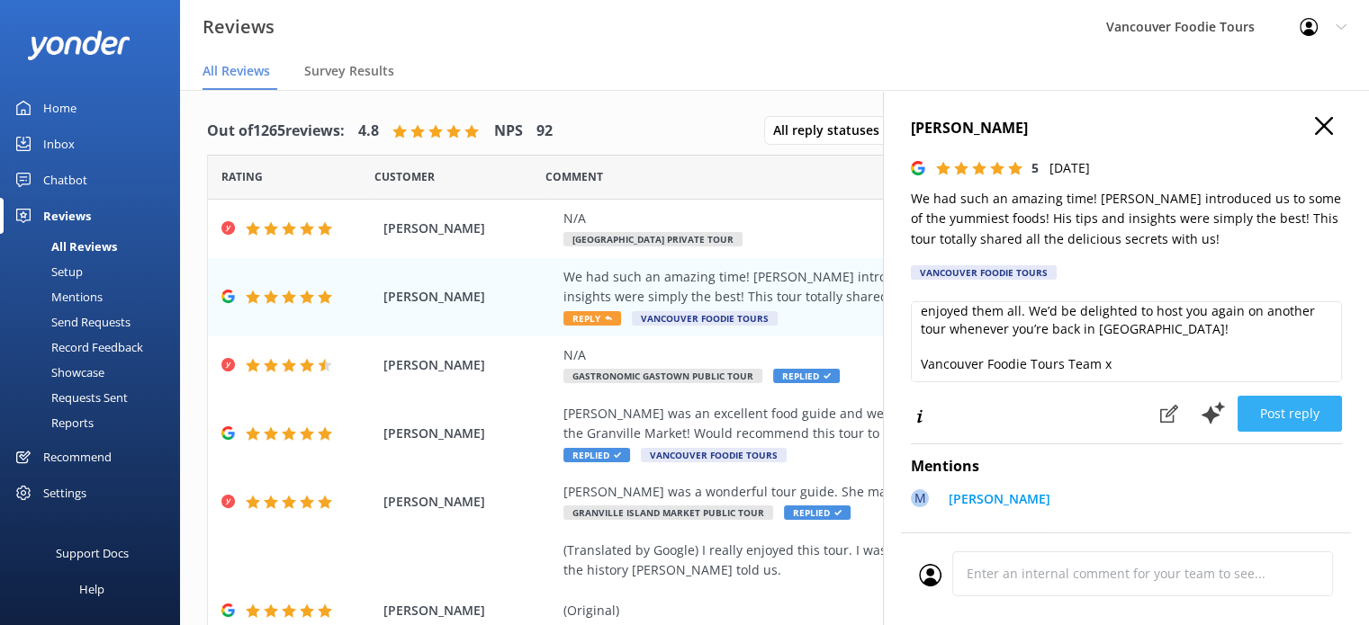
click at [1309, 418] on button "Post reply" at bounding box center [1289, 414] width 104 height 36
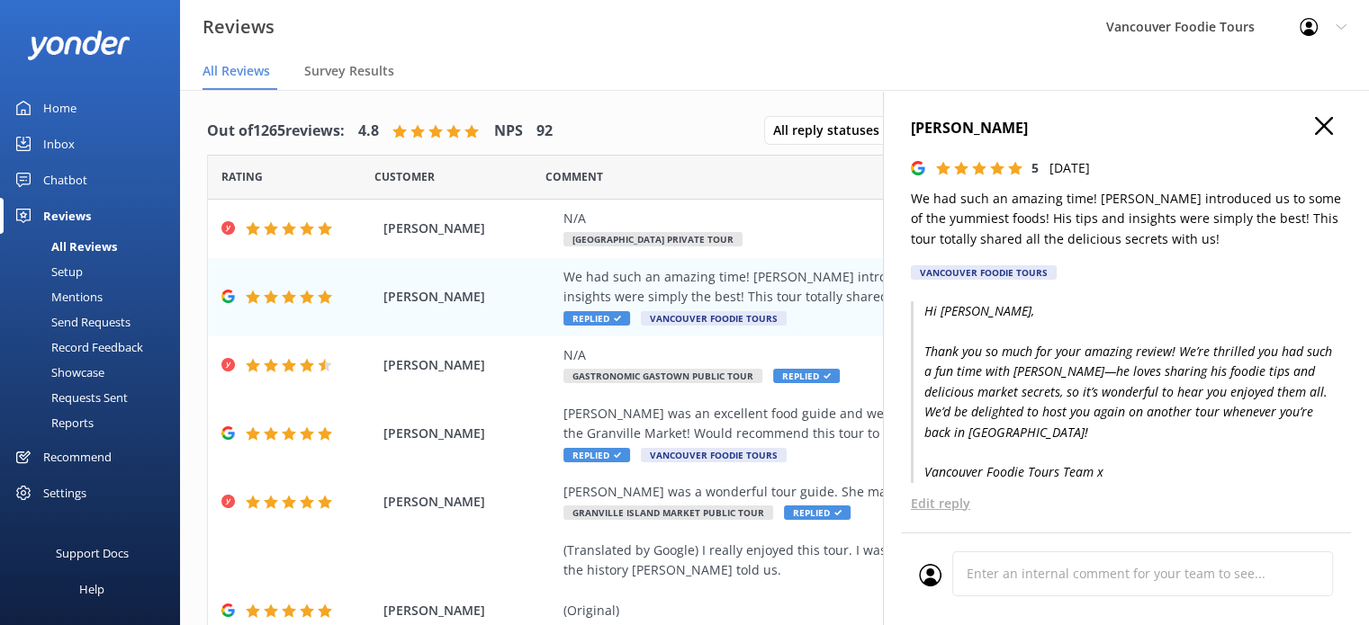
click at [1315, 125] on icon "button" at bounding box center [1324, 126] width 18 height 18
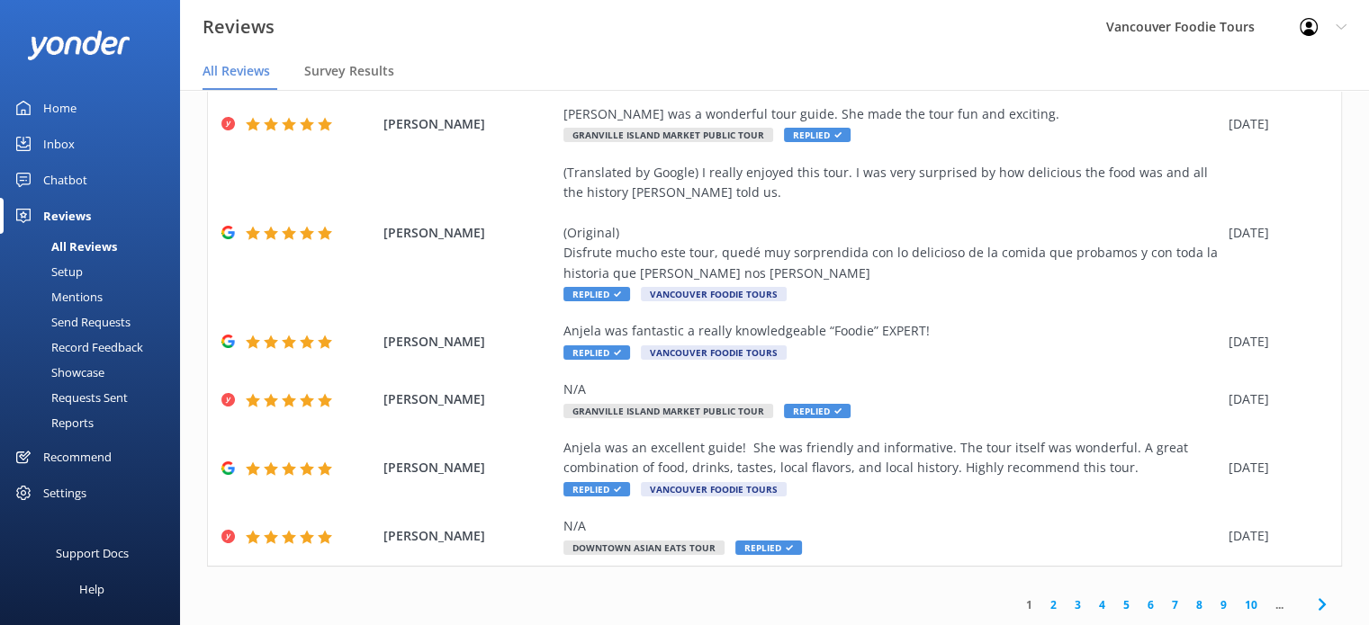
scroll to position [0, 0]
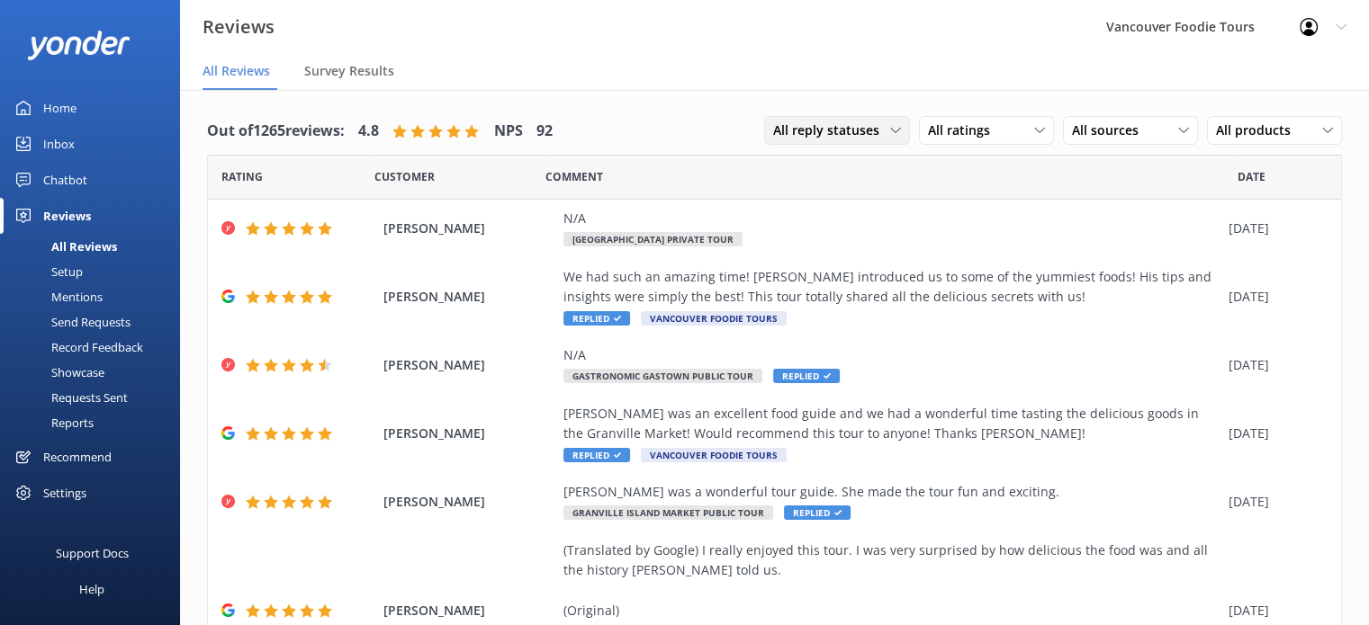
click at [836, 129] on span "All reply statuses" at bounding box center [831, 131] width 117 height 20
click at [832, 123] on span "All reply statuses" at bounding box center [831, 131] width 117 height 20
click at [965, 121] on span "All ratings" at bounding box center [964, 131] width 73 height 20
click at [961, 195] on div "Promoters" at bounding box center [985, 204] width 81 height 18
click at [1098, 129] on span "All sources" at bounding box center [1110, 131] width 77 height 20
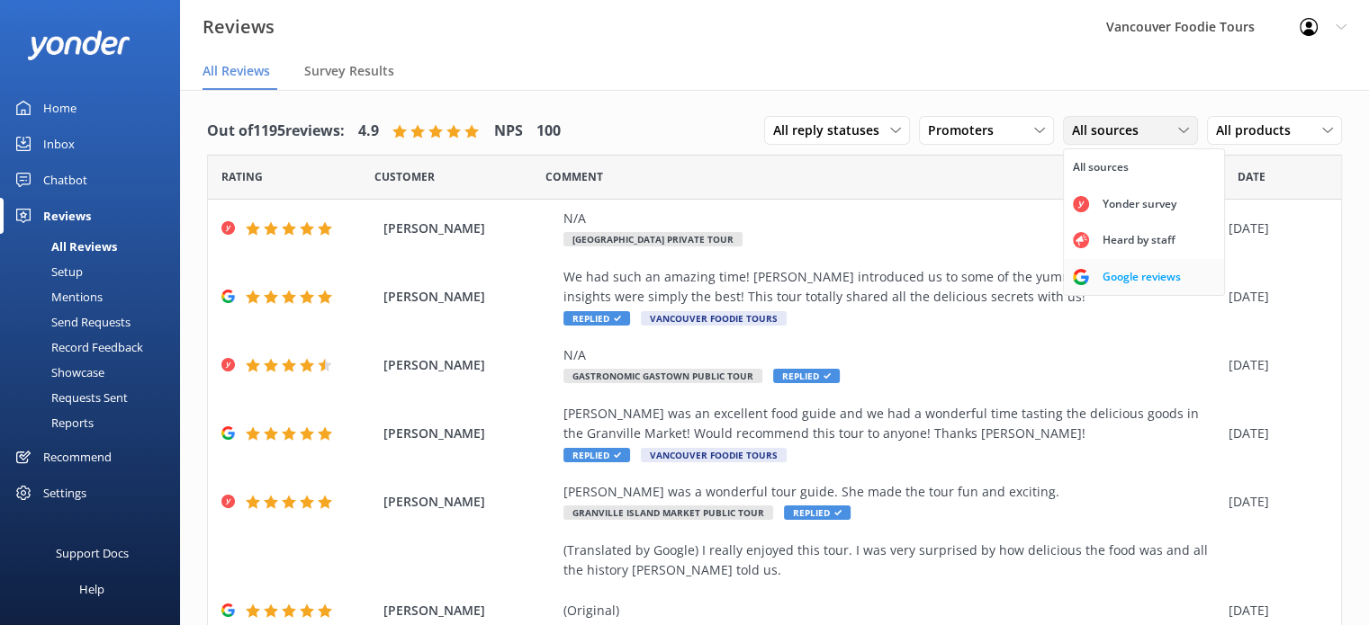
click at [1114, 277] on div "Google reviews" at bounding box center [1141, 277] width 105 height 18
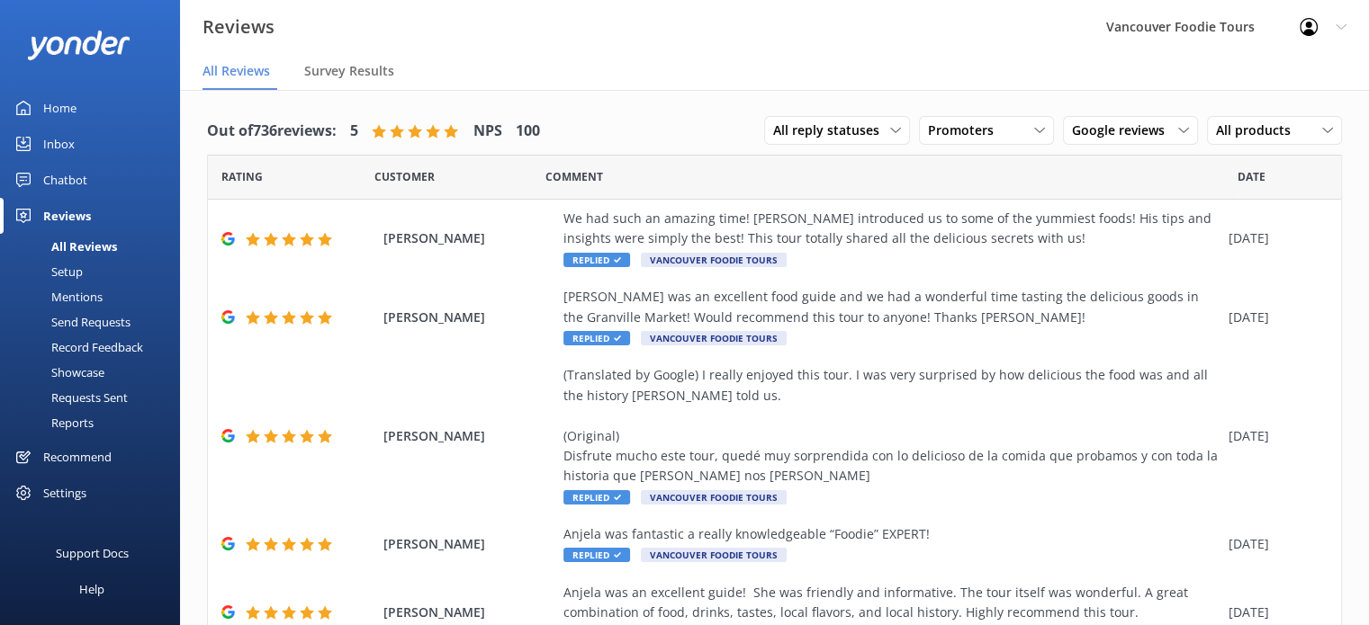
click at [960, 60] on nav "All Reviews Survey Results" at bounding box center [774, 72] width 1189 height 36
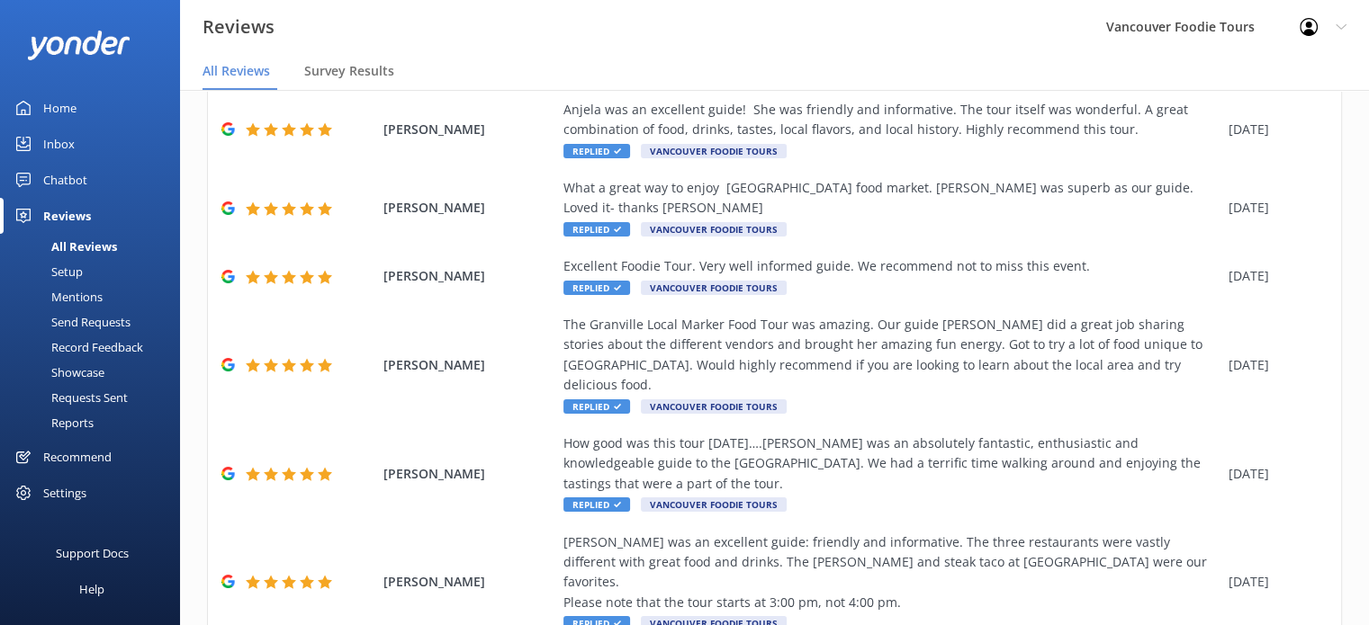
scroll to position [499, 0]
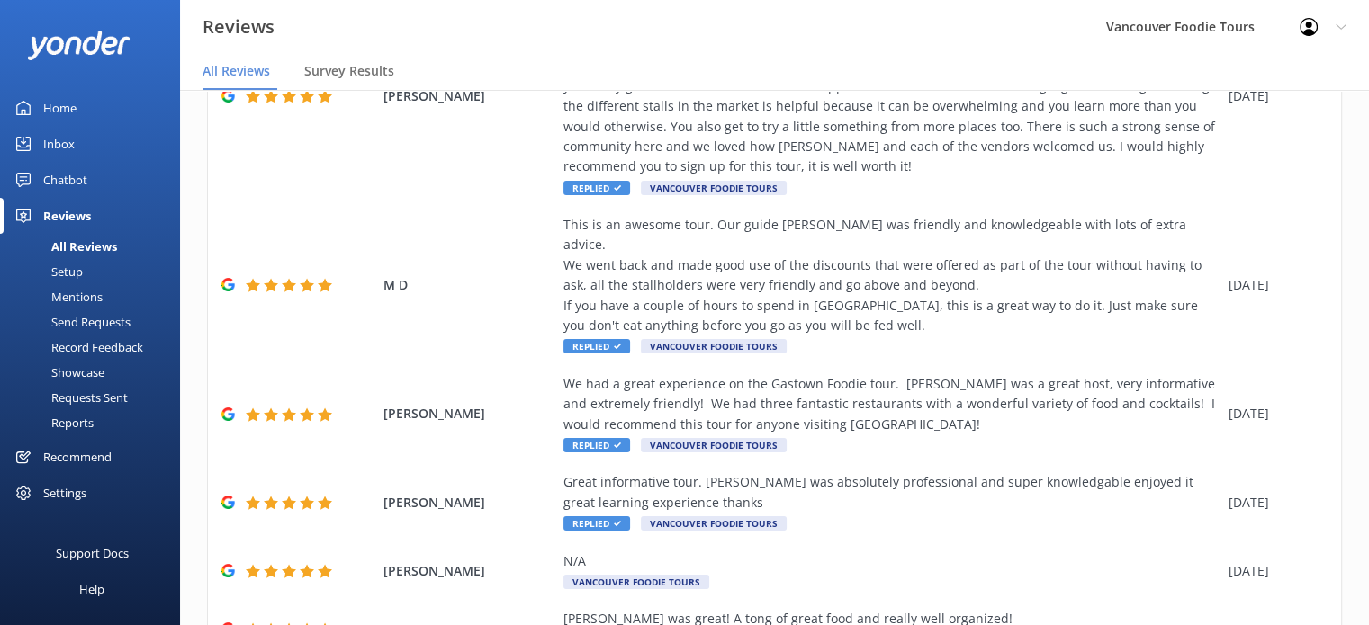
scroll to position [580, 0]
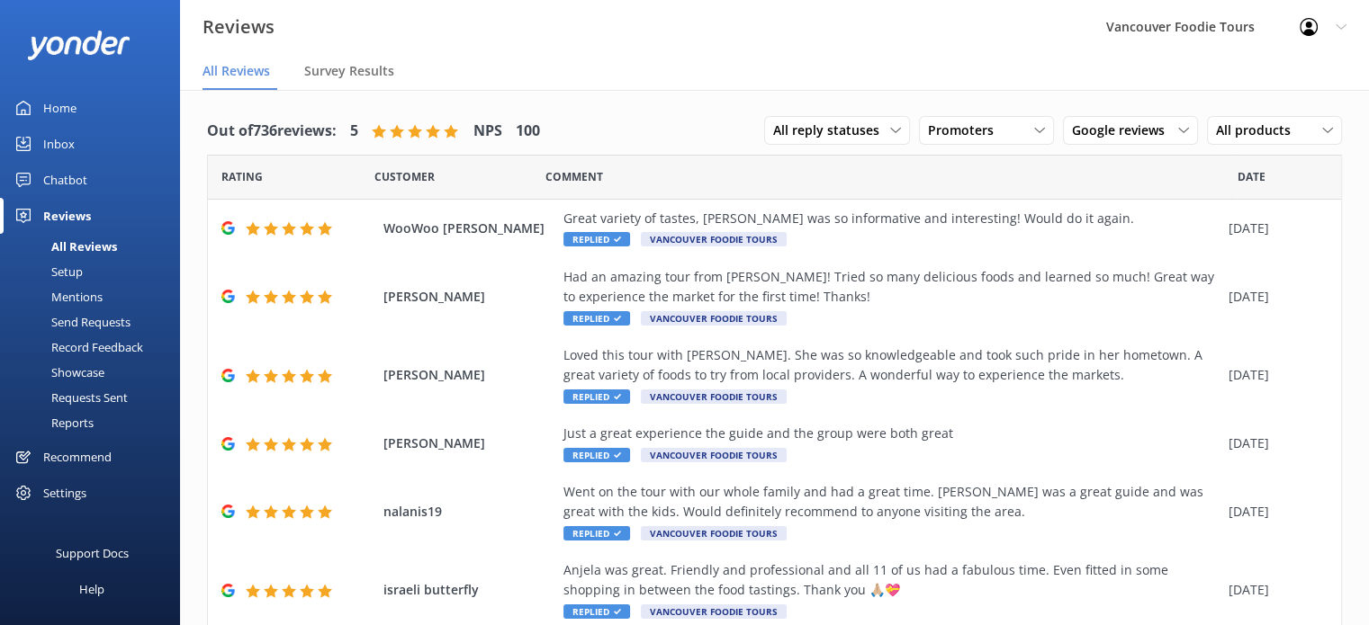
scroll to position [378, 0]
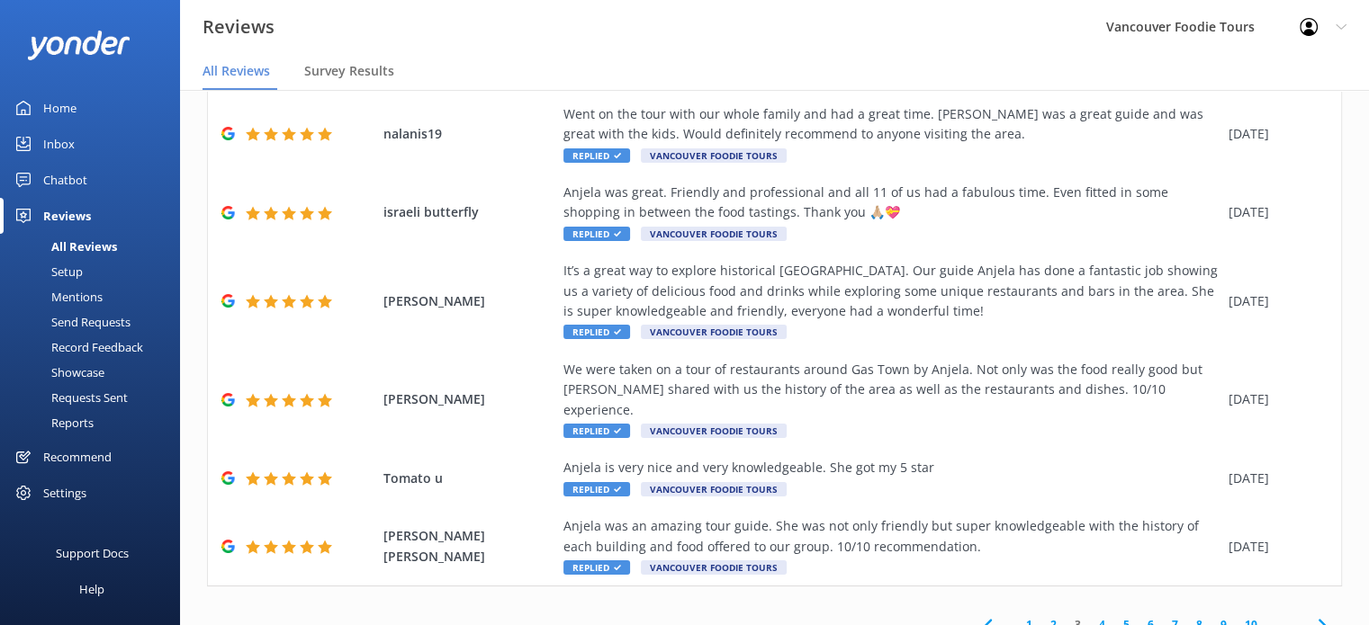
click at [1044, 616] on link "2" at bounding box center [1053, 624] width 24 height 17
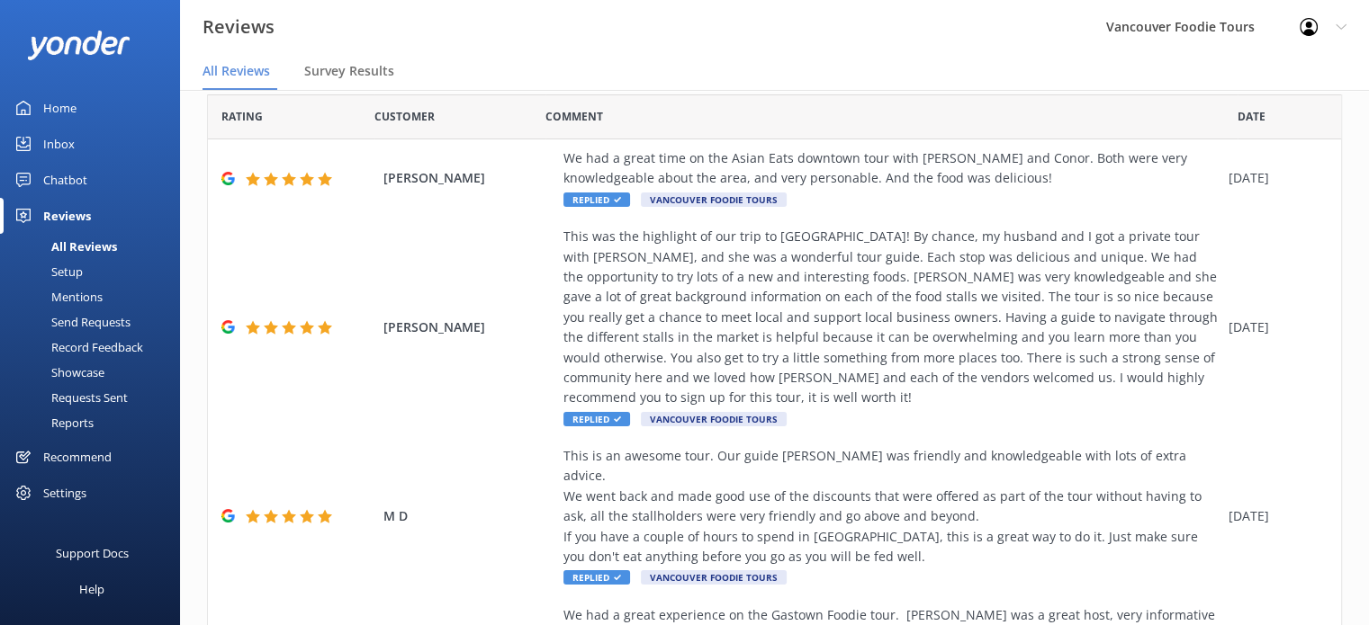
scroll to position [580, 0]
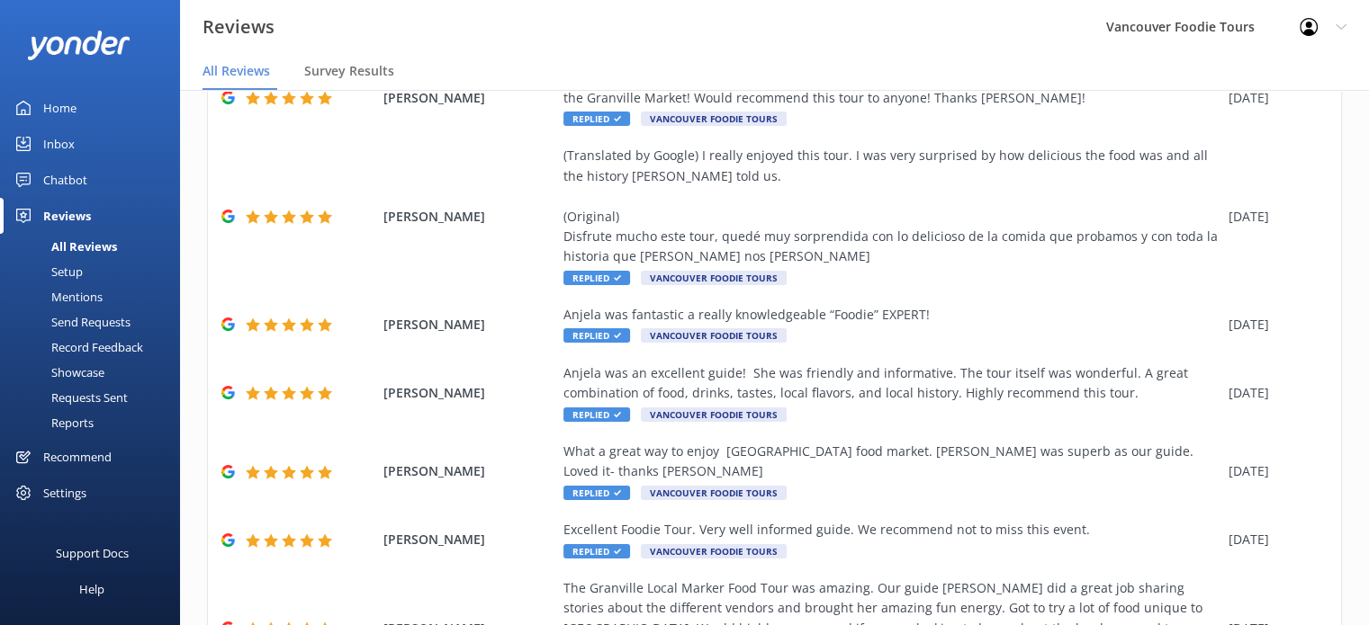
scroll to position [499, 0]
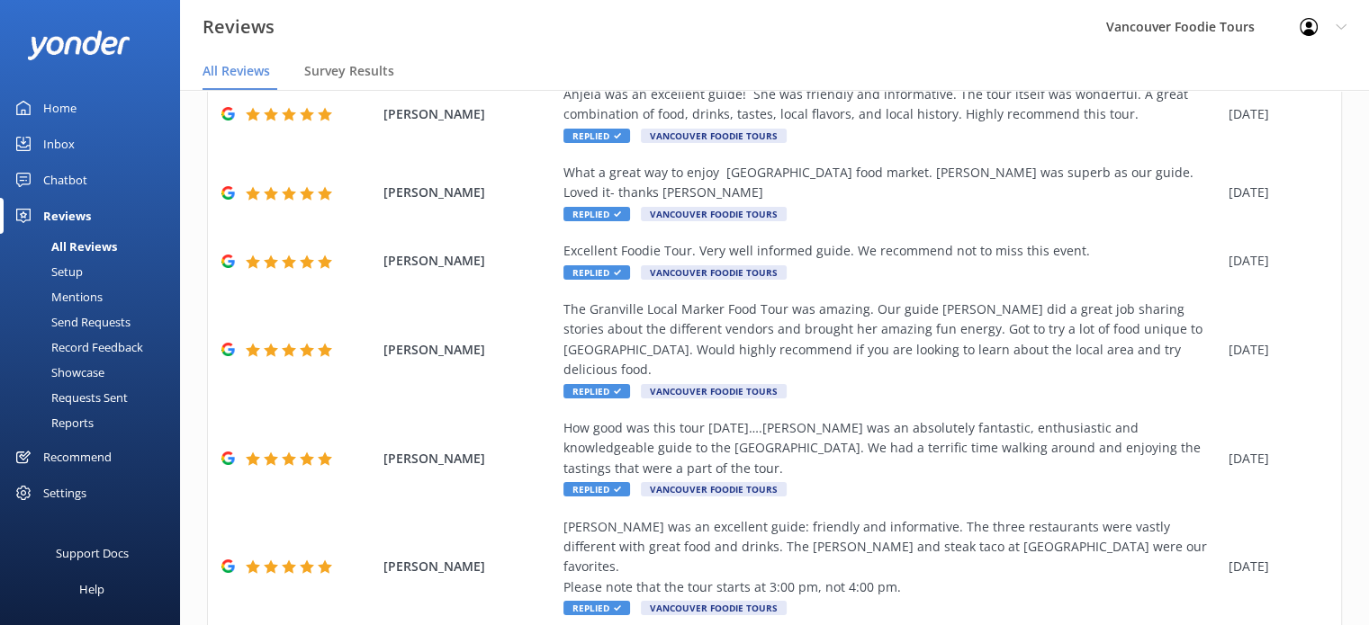
drag, startPoint x: 1353, startPoint y: 465, endPoint x: 1374, endPoint y: 434, distance: 37.7
click at [1369, 434] on html "Reviews Vancouver Foodie Tours Profile Settings Logout All Reviews Survey Resul…" at bounding box center [684, 312] width 1369 height 625
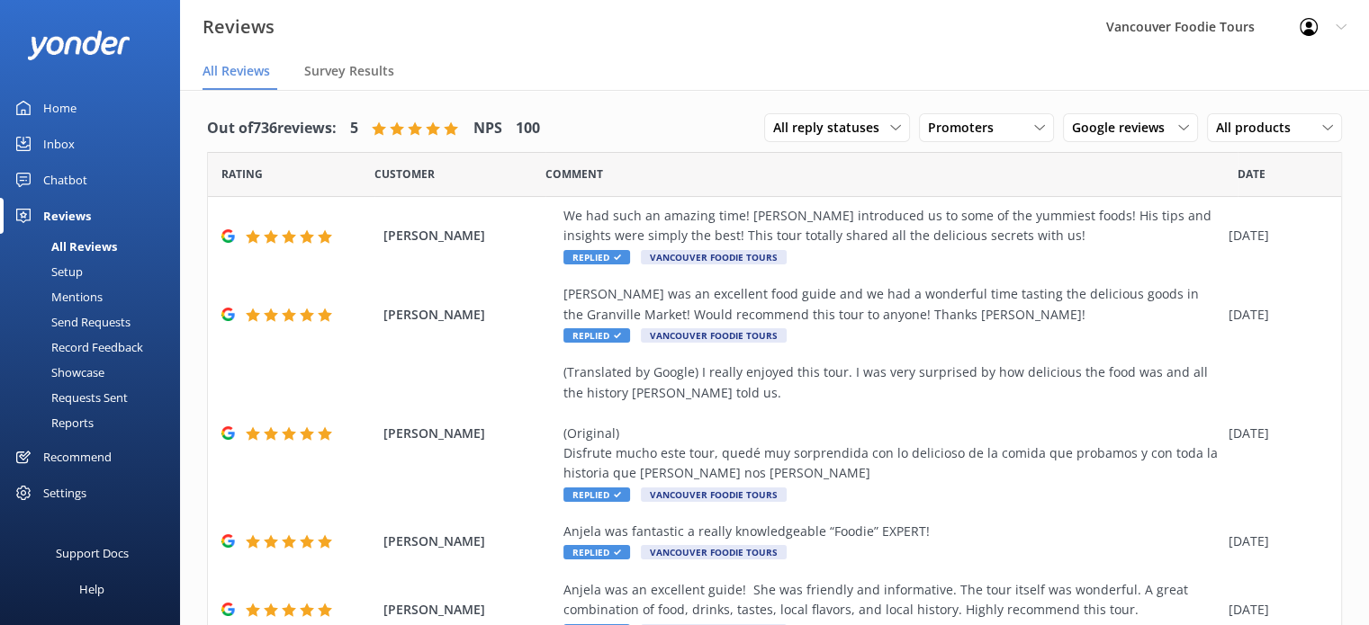
scroll to position [0, 0]
